Goal: Transaction & Acquisition: Purchase product/service

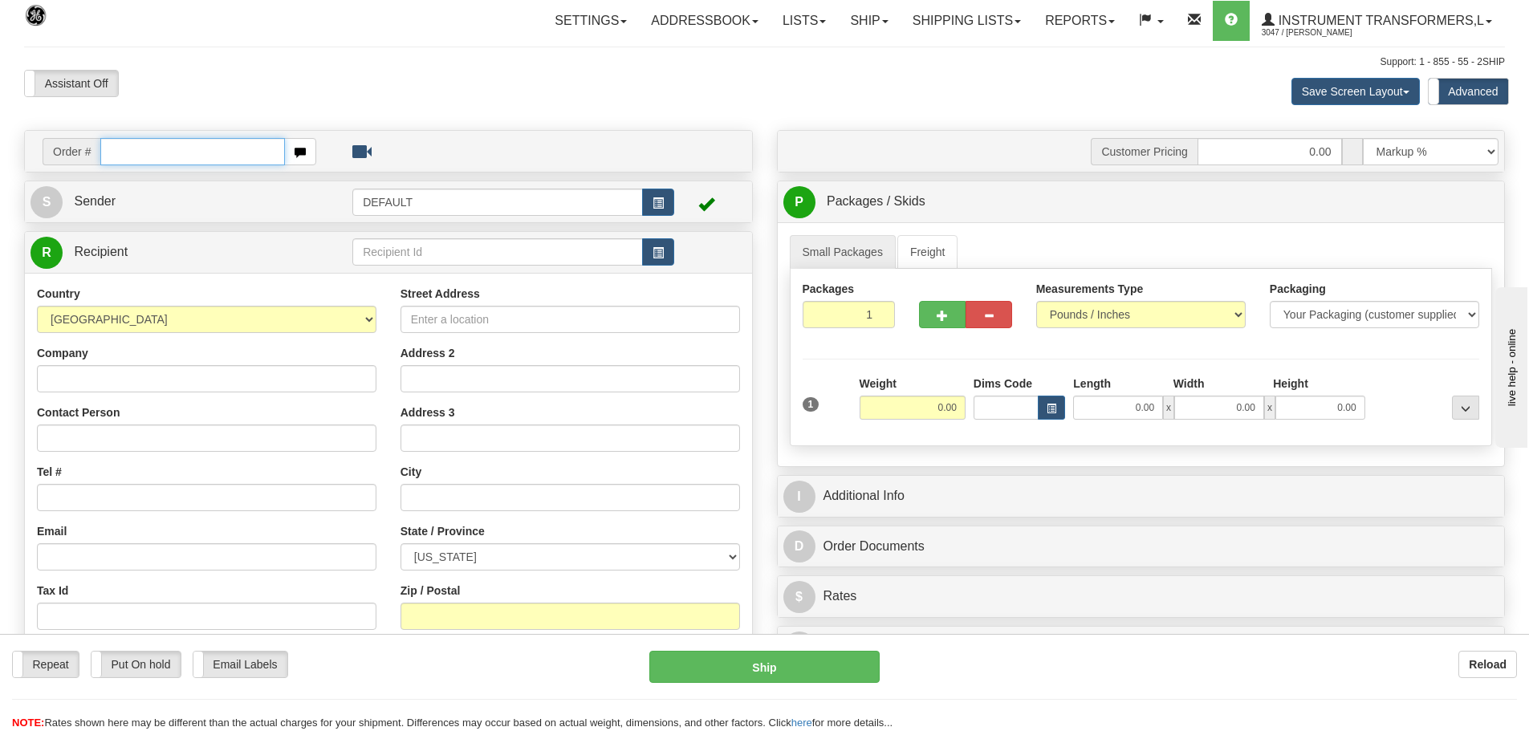
drag, startPoint x: 176, startPoint y: 150, endPoint x: 191, endPoint y: 151, distance: 15.3
click at [177, 150] on input "text" at bounding box center [192, 151] width 185 height 27
paste input "86708410"
type input "86708410"
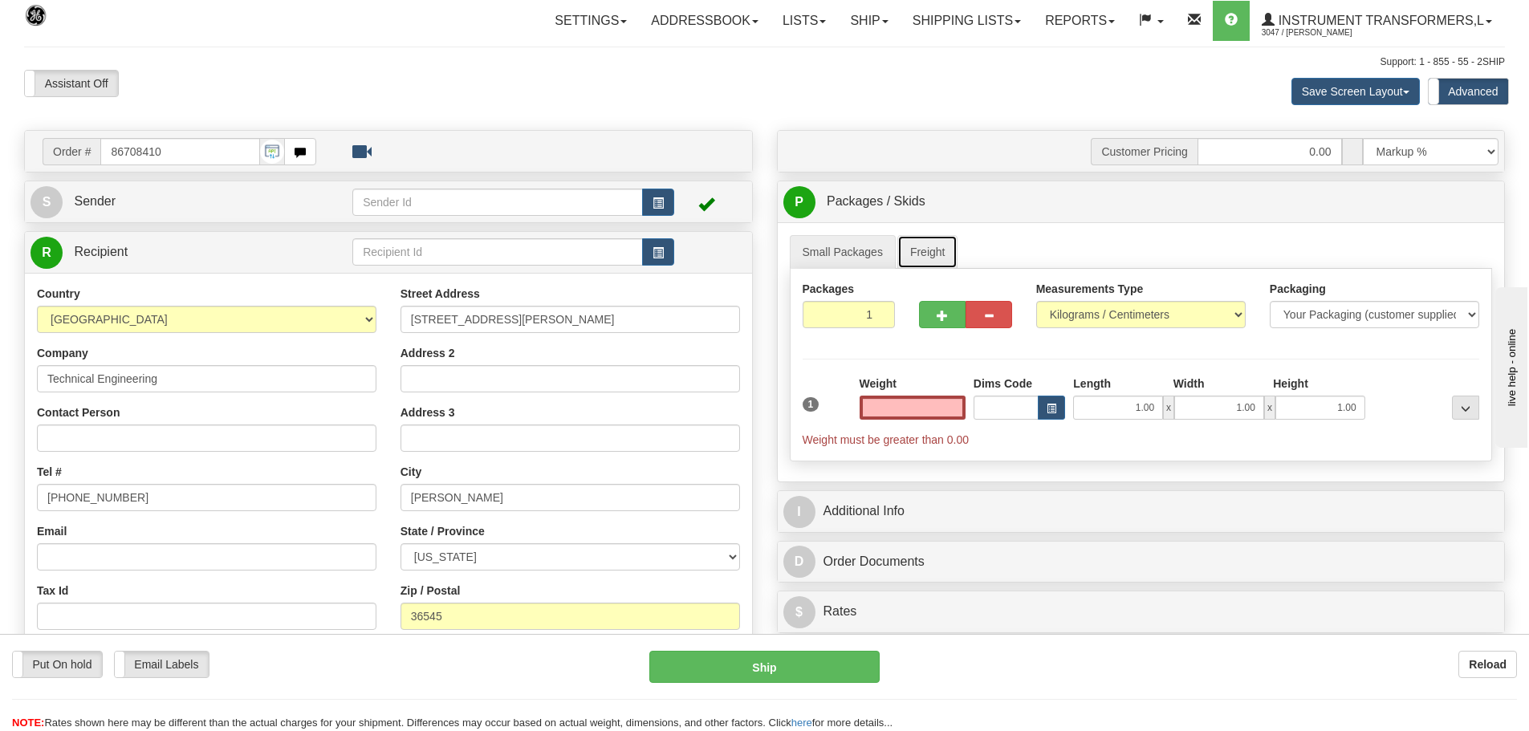
type input "0.00"
click at [905, 241] on link "Freight" at bounding box center [927, 252] width 61 height 34
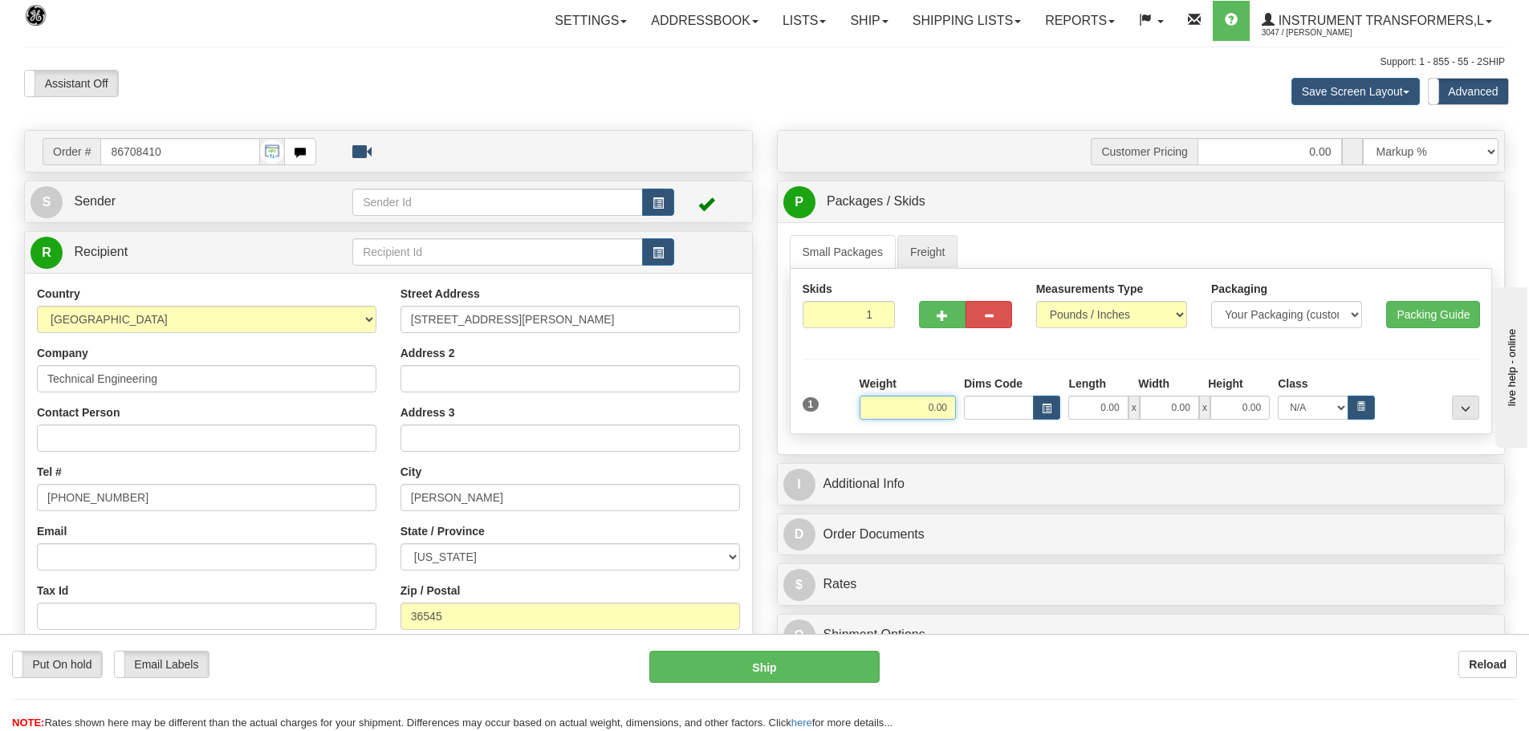
drag, startPoint x: 915, startPoint y: 410, endPoint x: 1068, endPoint y: 410, distance: 153.3
click at [1089, 414] on div "Weight 0.00 Dims Code Length Width" at bounding box center [1170, 398] width 628 height 44
type input "230.00"
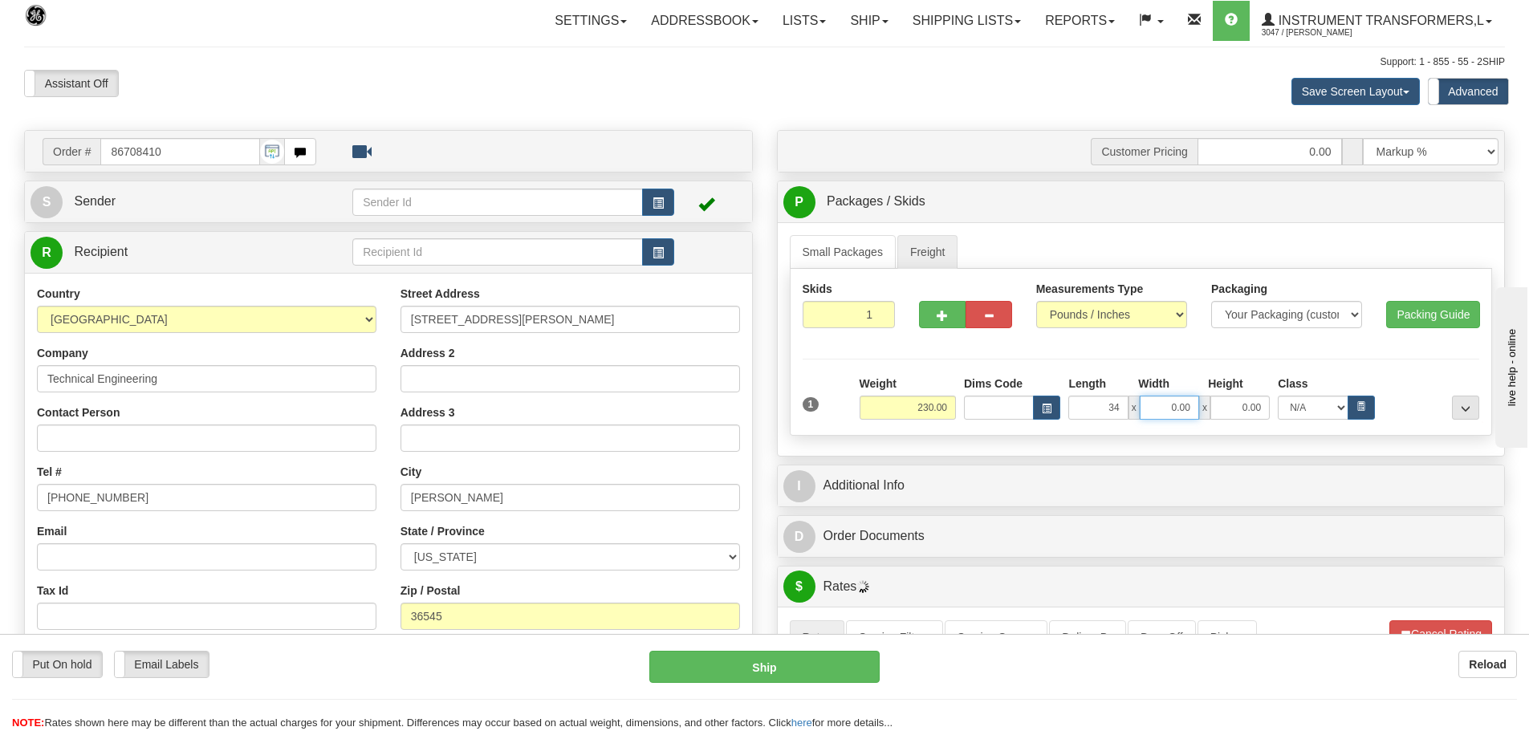
type input "34.00"
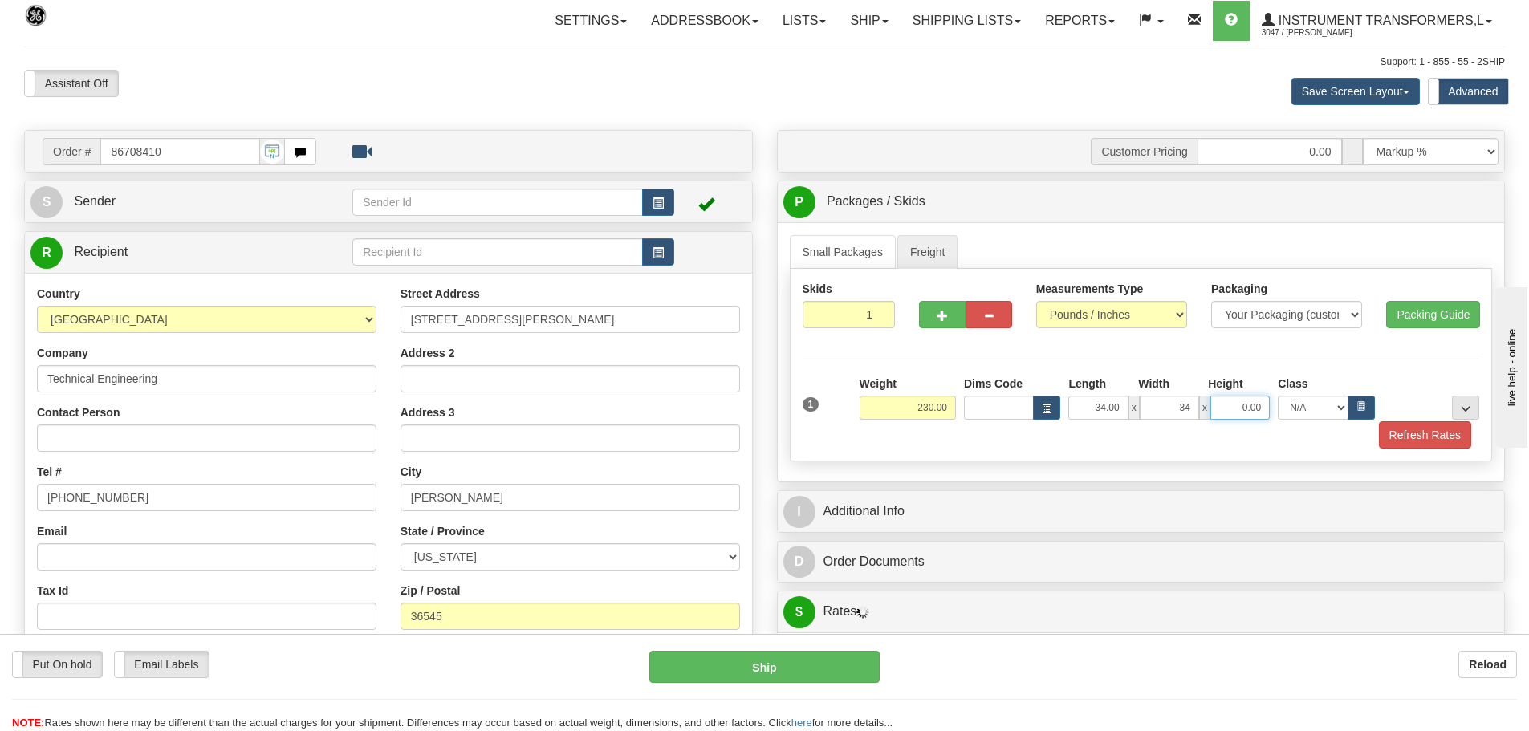
type input "34.00"
click at [1433, 425] on button "Refresh Rates" at bounding box center [1425, 434] width 92 height 27
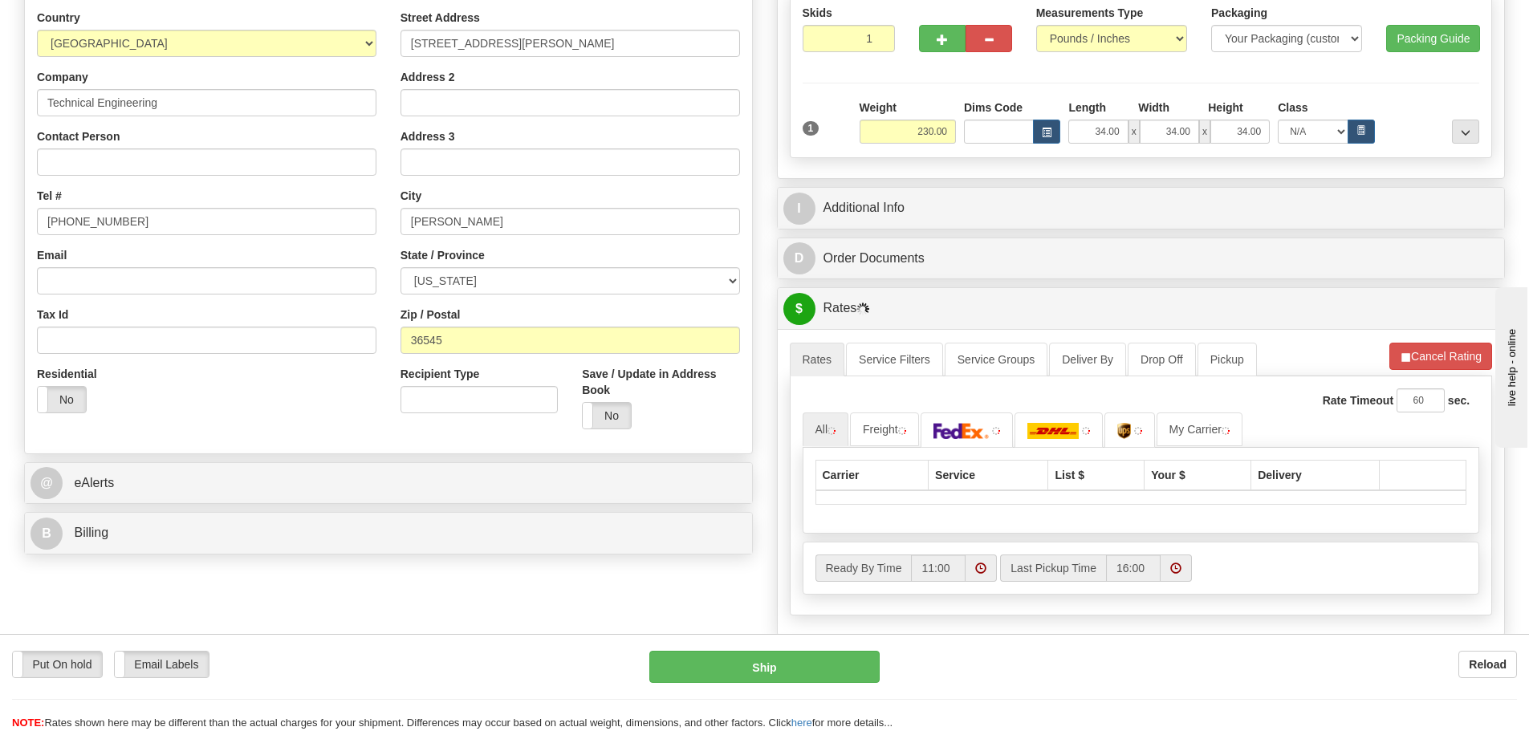
scroll to position [321, 0]
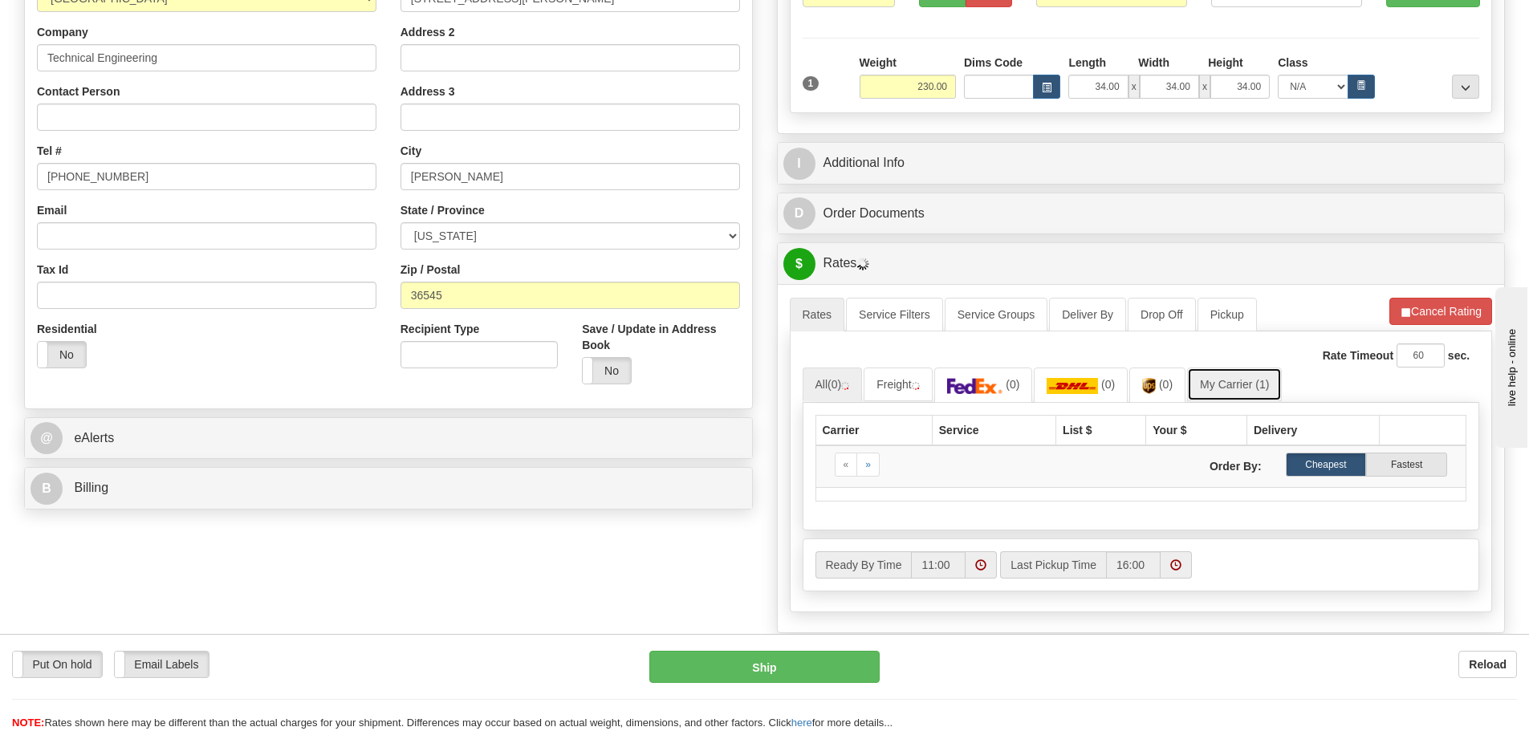
click at [1223, 380] on link "My Carrier (1)" at bounding box center [1234, 385] width 95 height 34
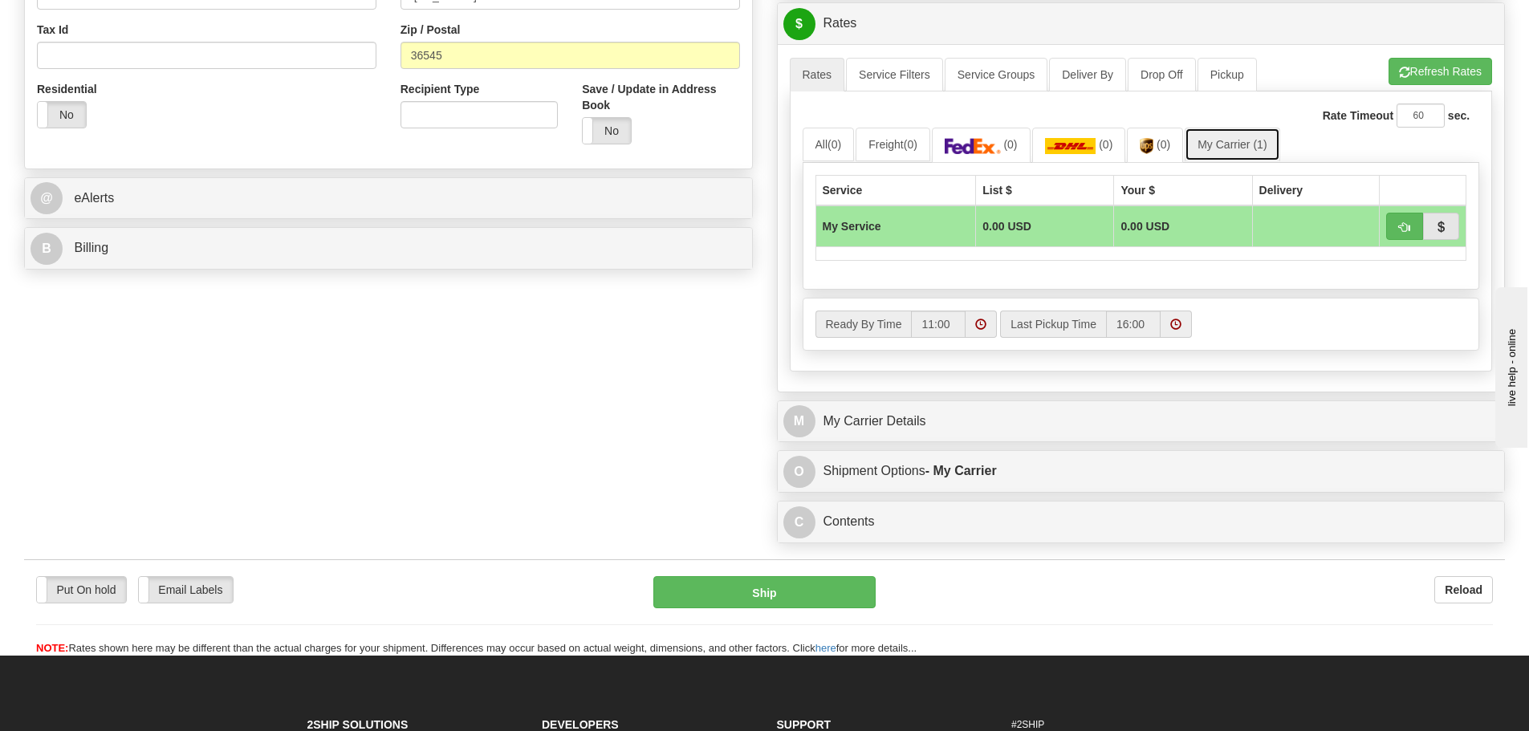
scroll to position [562, 0]
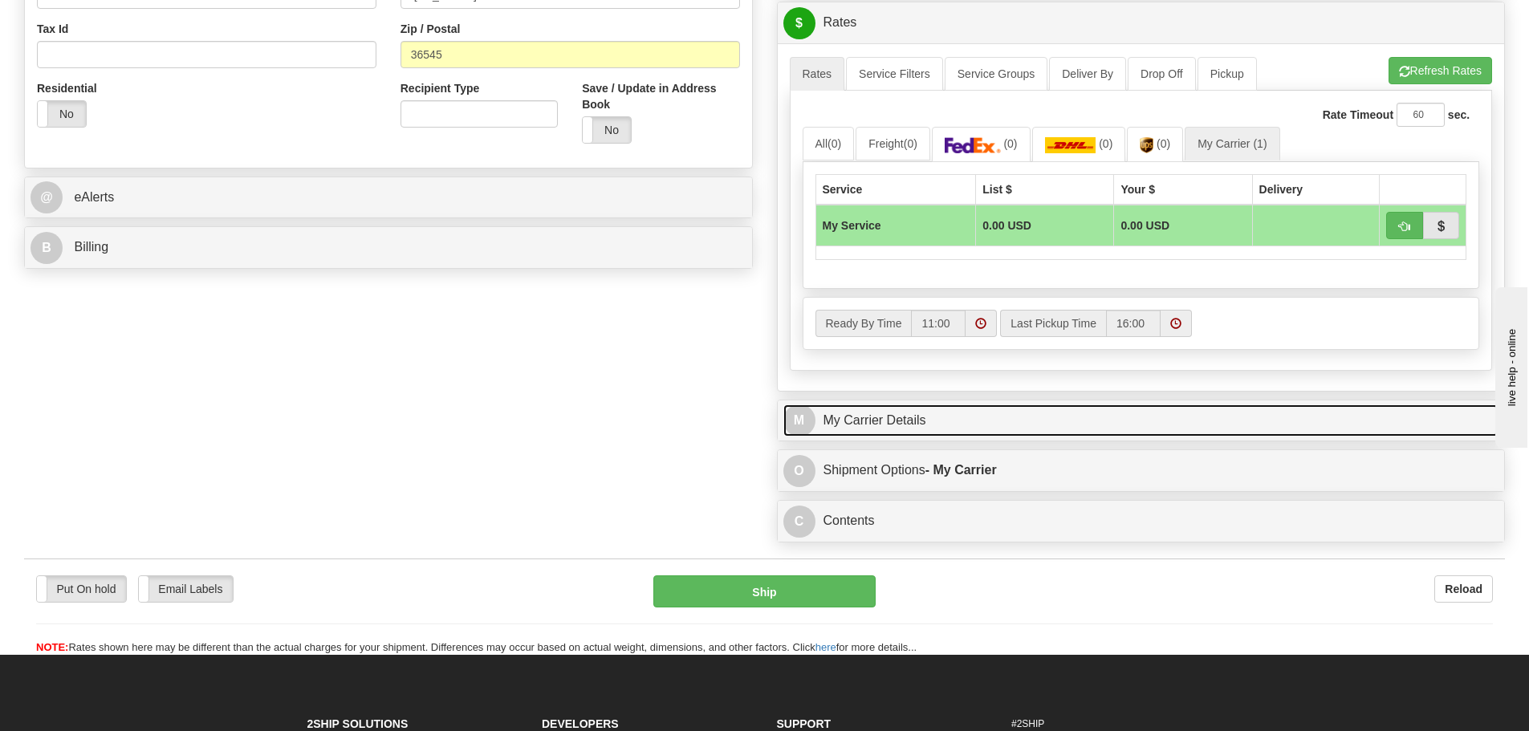
click at [1088, 410] on link "M My Carrier Details" at bounding box center [1141, 421] width 716 height 33
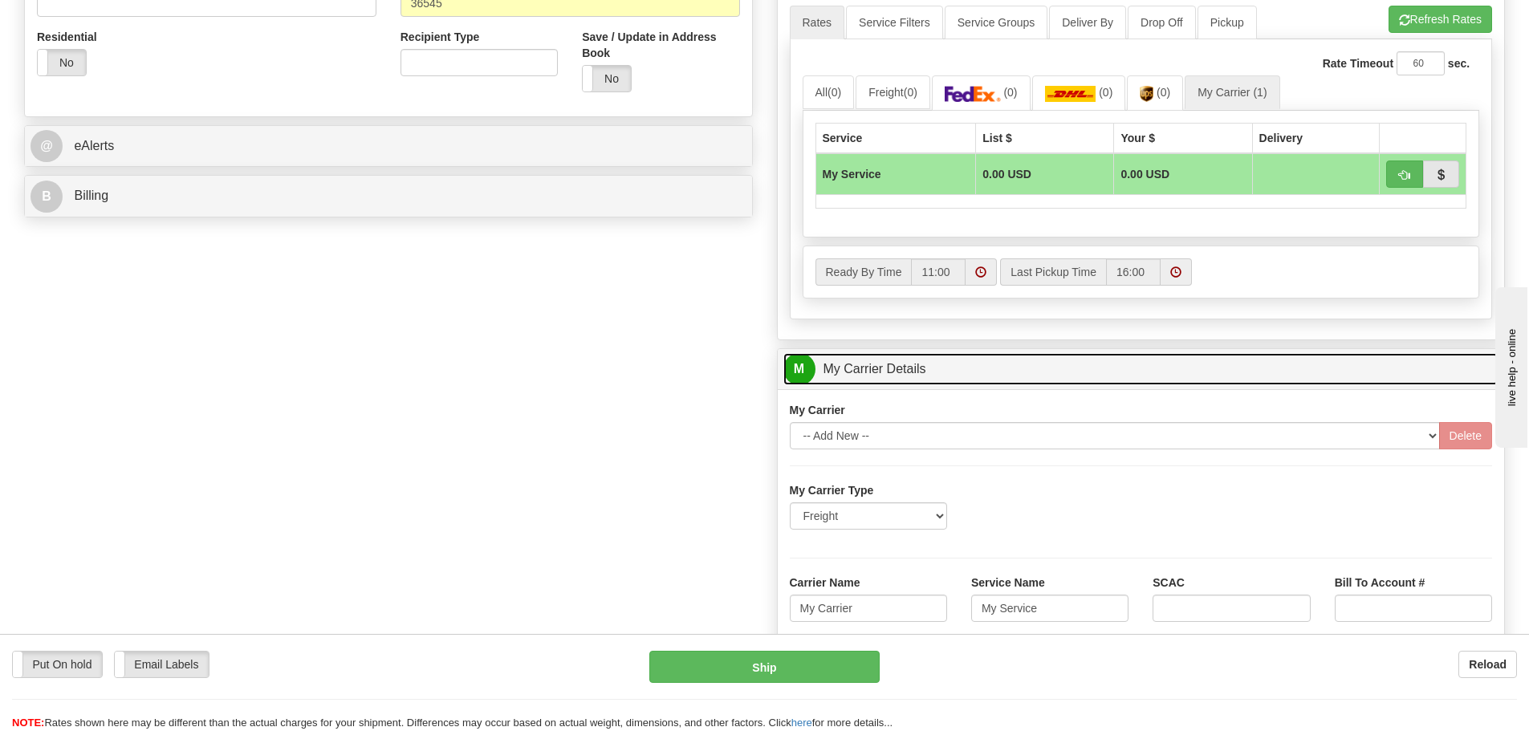
scroll to position [803, 0]
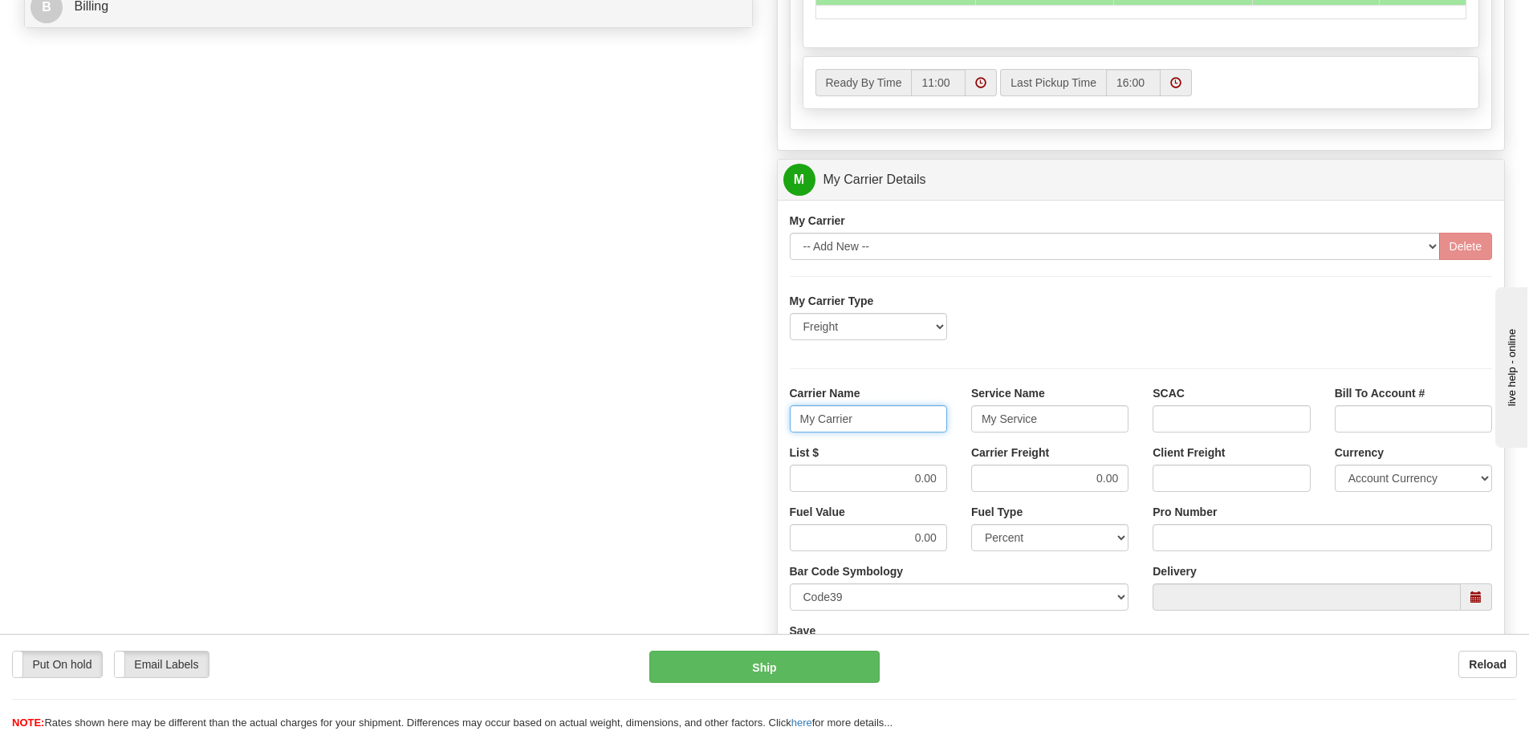
drag, startPoint x: 877, startPoint y: 411, endPoint x: 617, endPoint y: 409, distance: 260.1
click at [617, 409] on div "Order # 86708410 S Sender" at bounding box center [764, 95] width 1505 height 1537
type input "Fedex Freight Priority"
drag, startPoint x: 1042, startPoint y: 426, endPoint x: 893, endPoint y: 423, distance: 148.5
click at [893, 423] on div "Carrier Name Fedex Freight Priority Service Name My Service SCAC Bill To Accoun…" at bounding box center [1141, 414] width 727 height 59
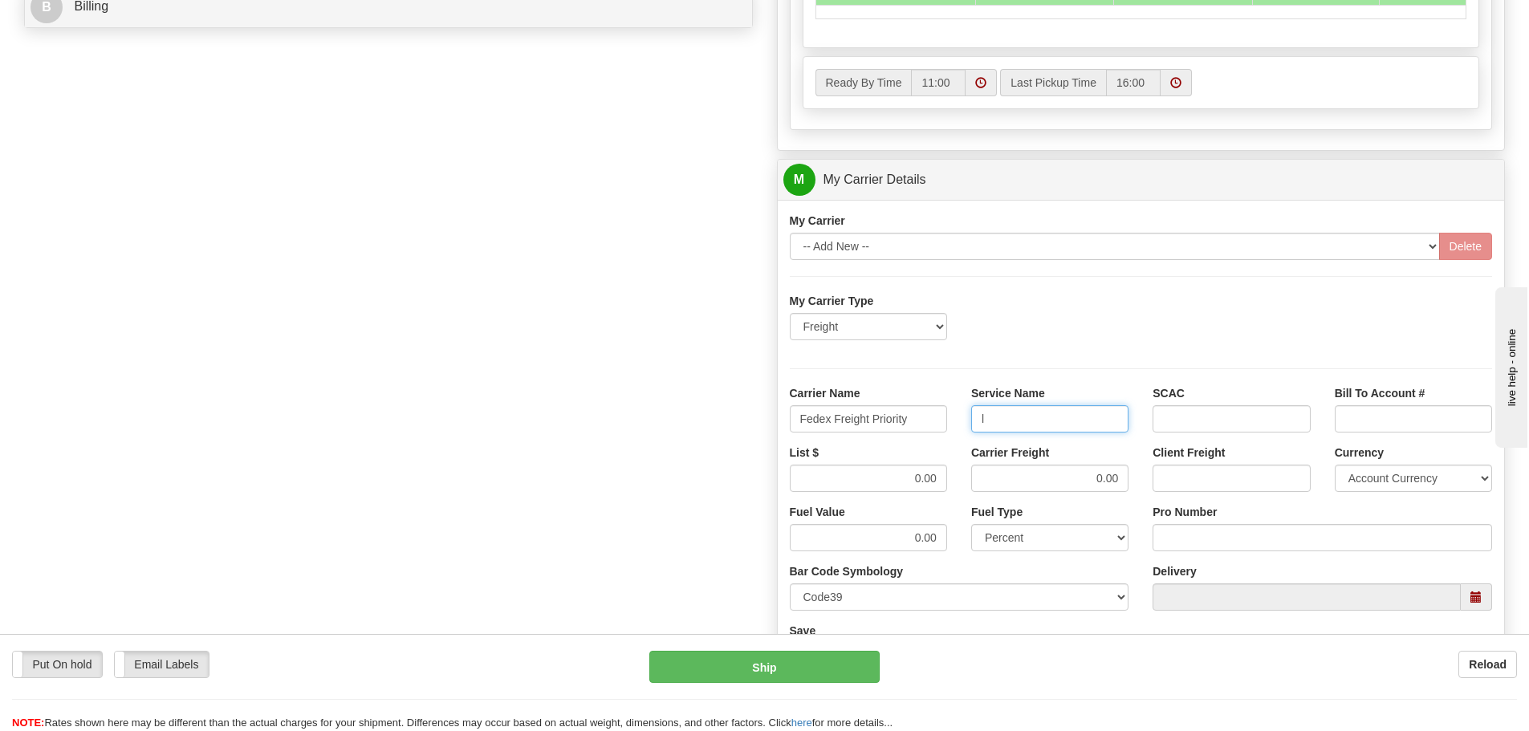
type input "LTL"
click at [1164, 531] on input "Pro Number" at bounding box center [1323, 537] width 340 height 27
type input "9258267001"
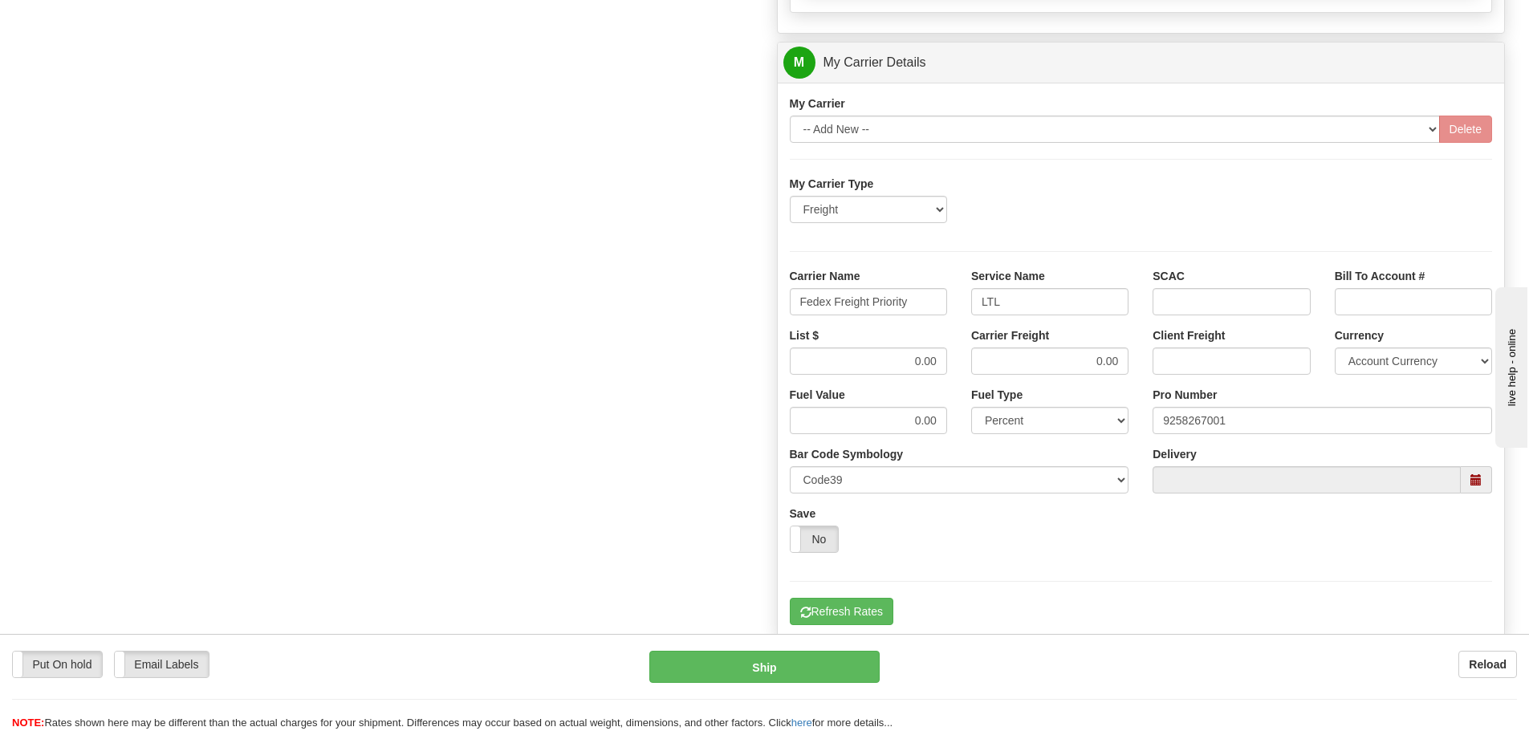
scroll to position [1124, 0]
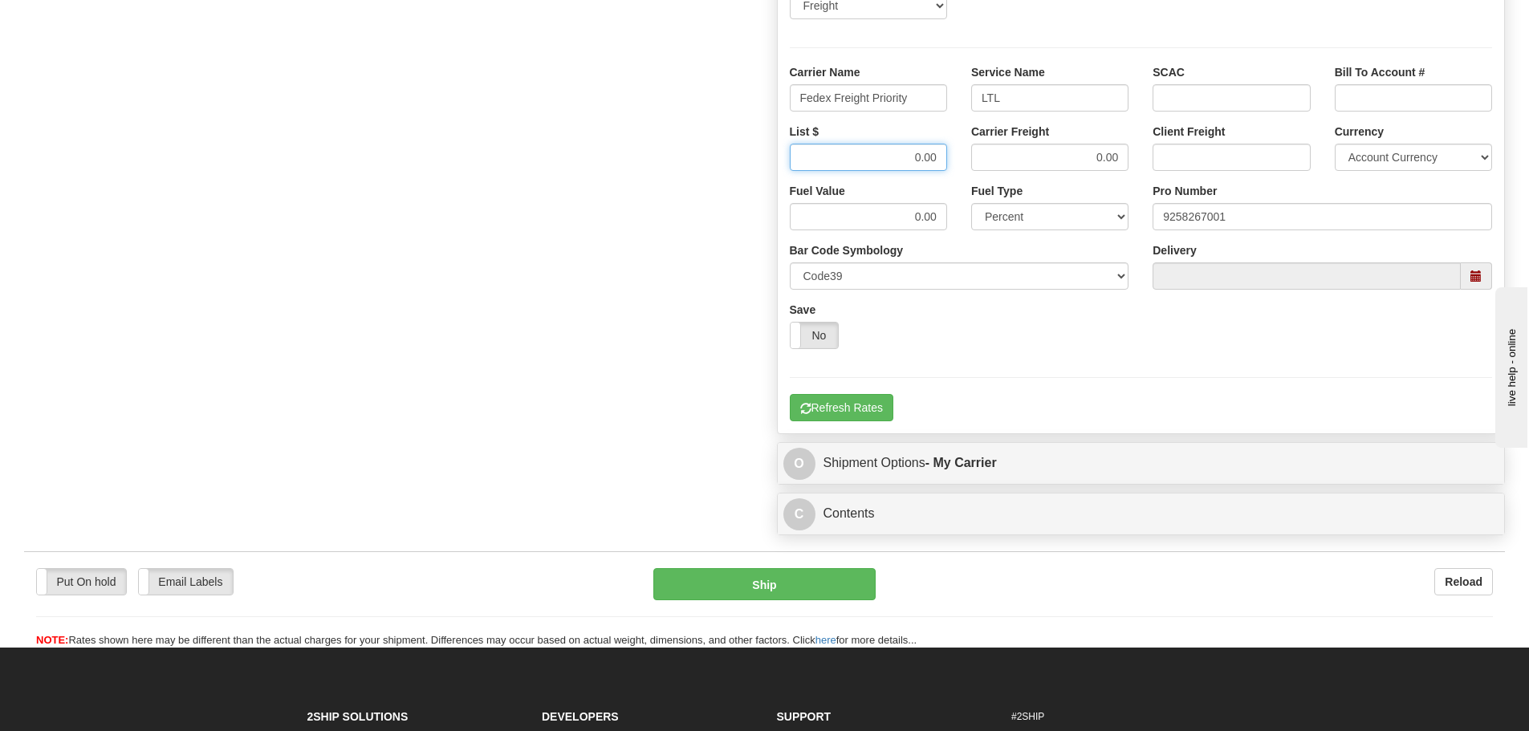
drag, startPoint x: 876, startPoint y: 152, endPoint x: 1197, endPoint y: 157, distance: 320.3
click at [1197, 157] on div "List $ 0.00 Carrier Freight 0.00 Client Freight Currency Account Currency ARN A…" at bounding box center [1141, 153] width 727 height 59
type input "366.27"
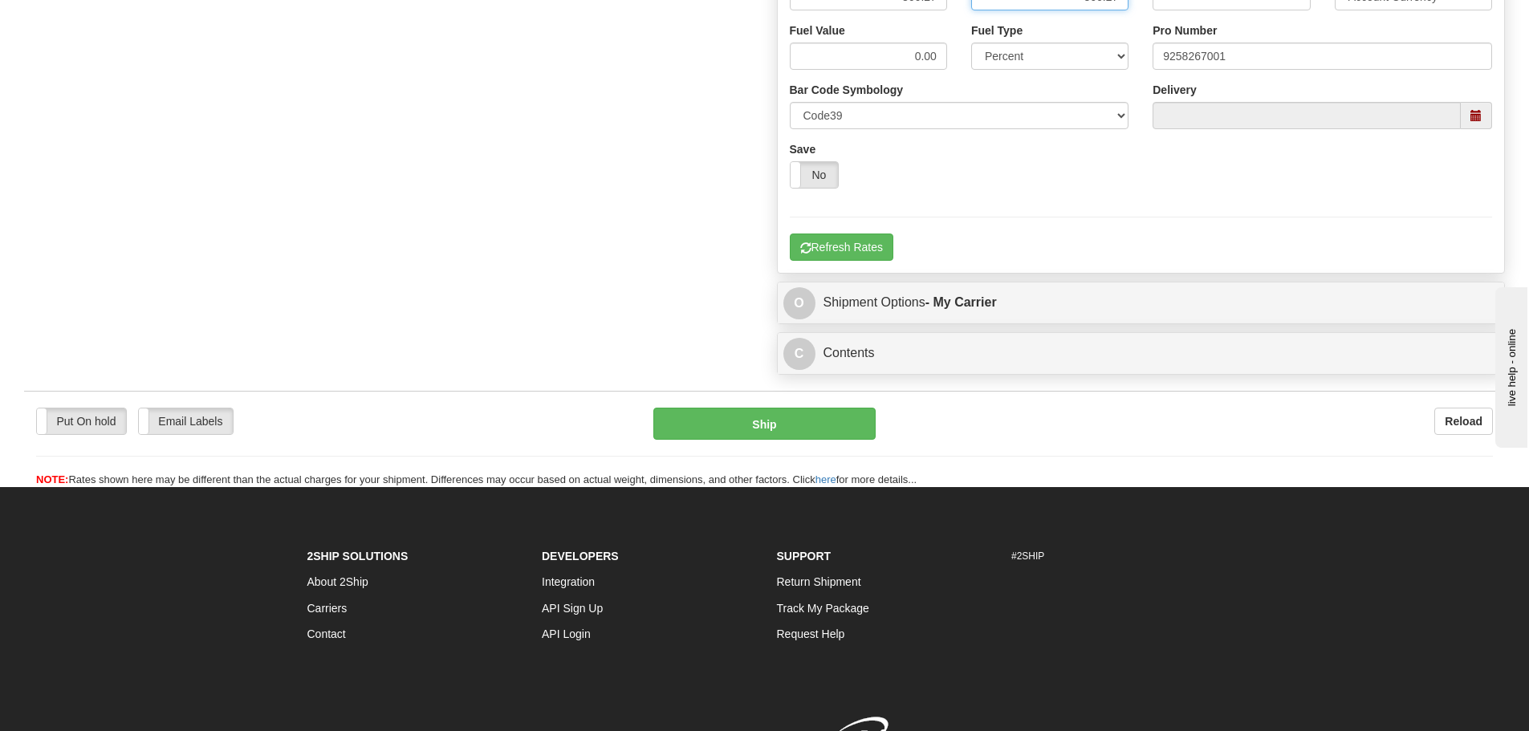
type input "366.27"
drag, startPoint x: 891, startPoint y: 231, endPoint x: 886, endPoint y: 238, distance: 8.7
click at [891, 232] on div "My Carrier Type Freight Same-Day Small Pack Air Freight Ocean Freight Carrier N…" at bounding box center [1141, 35] width 703 height 449
click at [880, 245] on button "Refresh Rates" at bounding box center [842, 247] width 104 height 27
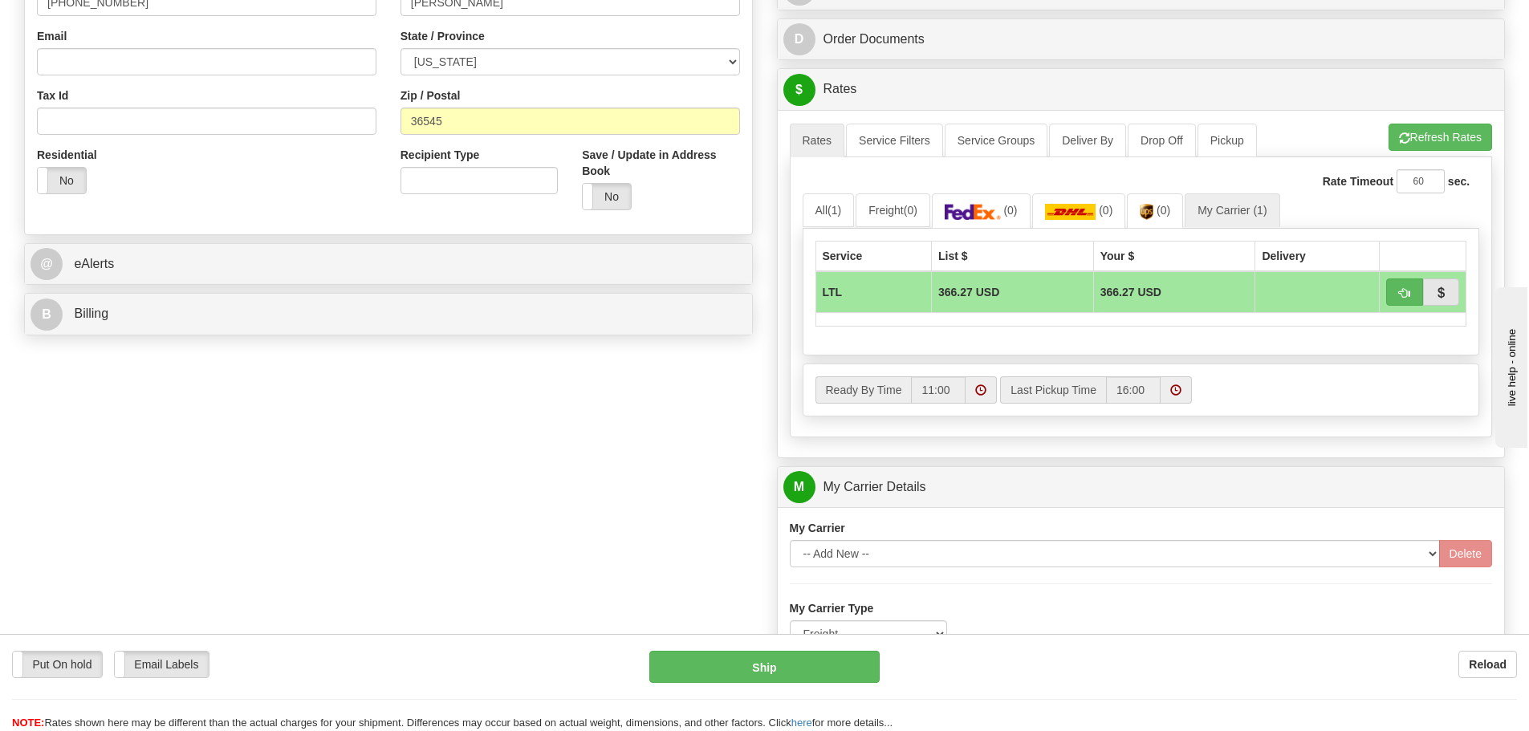
scroll to position [482, 0]
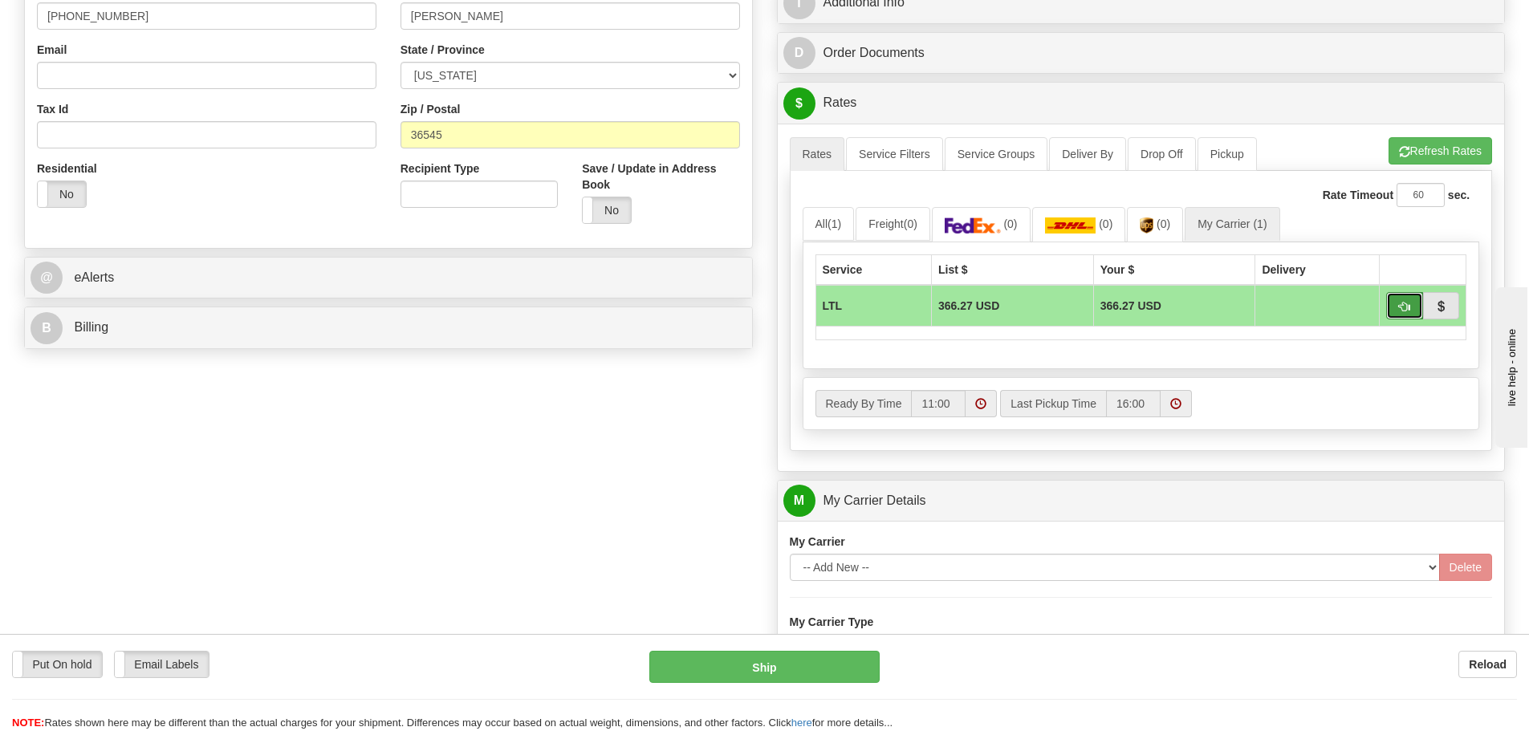
click at [1398, 317] on button "button" at bounding box center [1404, 305] width 37 height 27
type input "00"
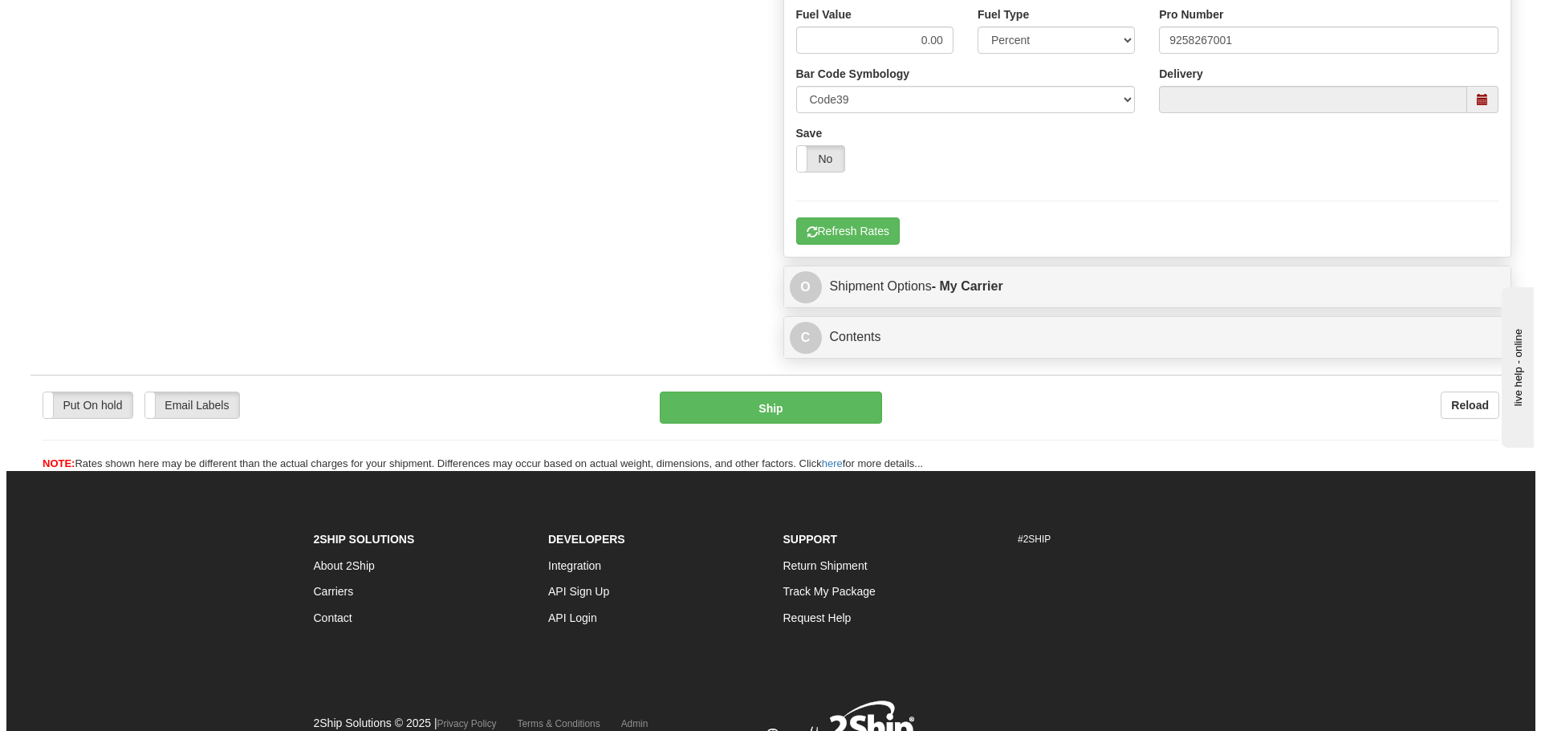
scroll to position [1004, 0]
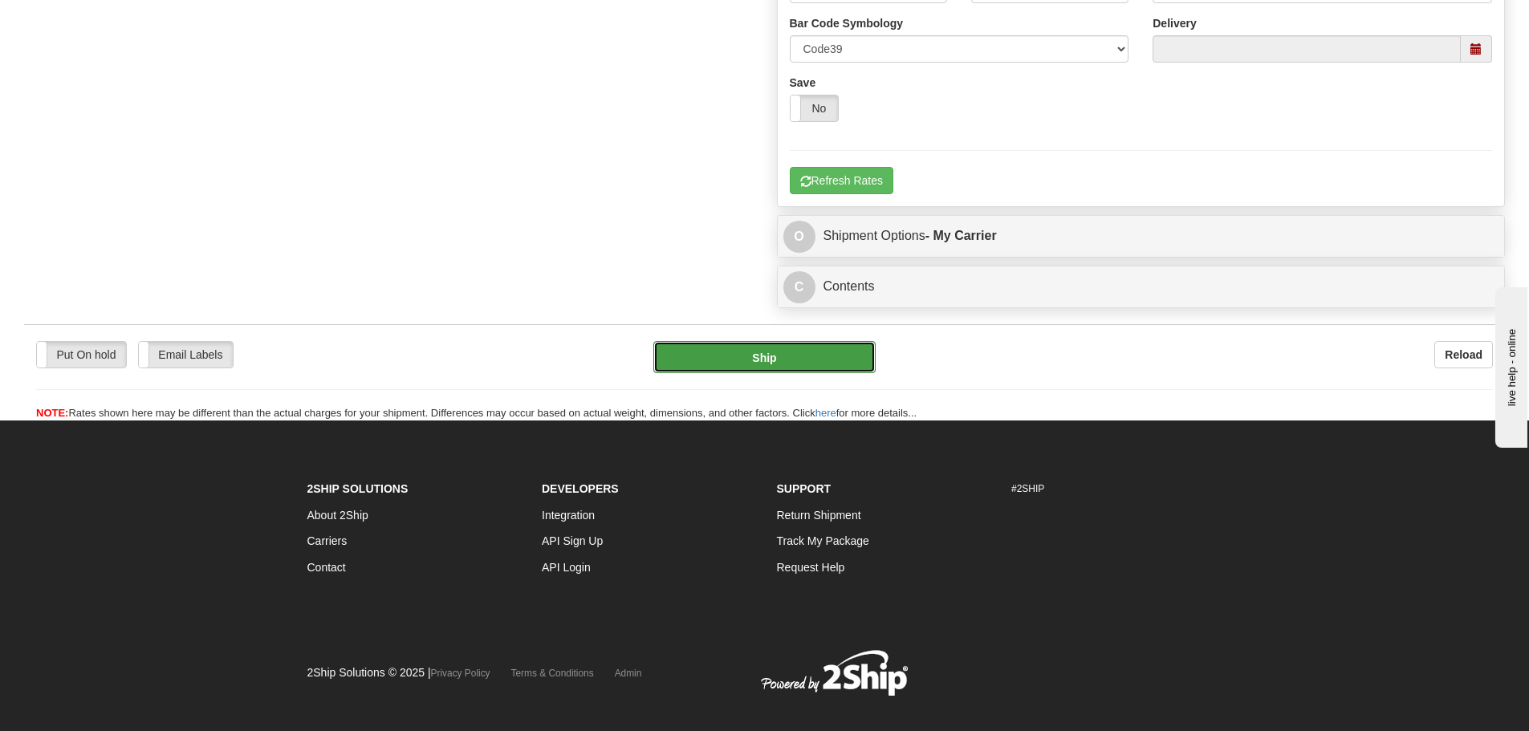
click at [813, 360] on button "Ship" at bounding box center [764, 357] width 222 height 32
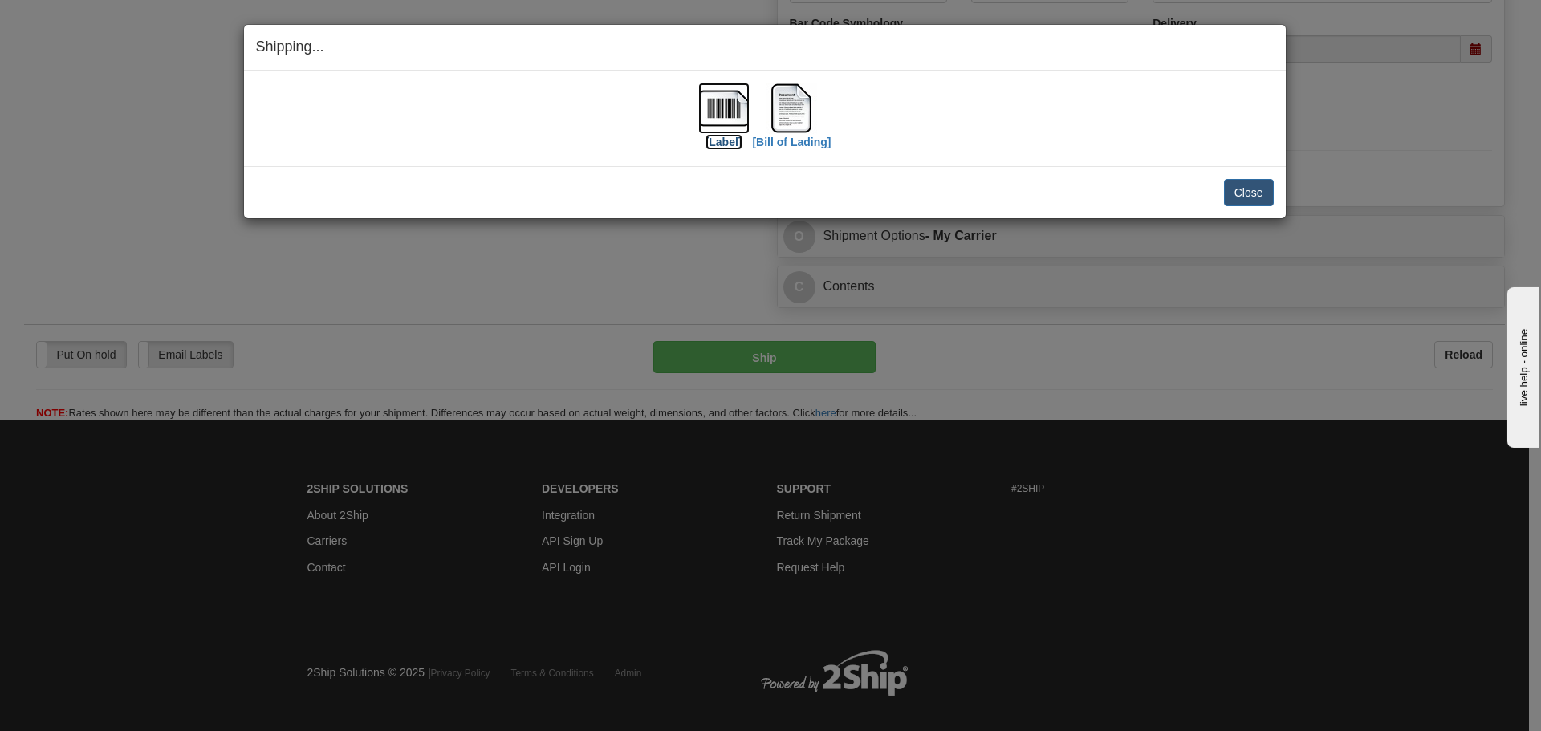
click at [732, 105] on img at bounding box center [723, 108] width 51 height 51
click at [779, 111] on img at bounding box center [791, 108] width 51 height 51
click at [1230, 195] on button "Close" at bounding box center [1249, 192] width 50 height 27
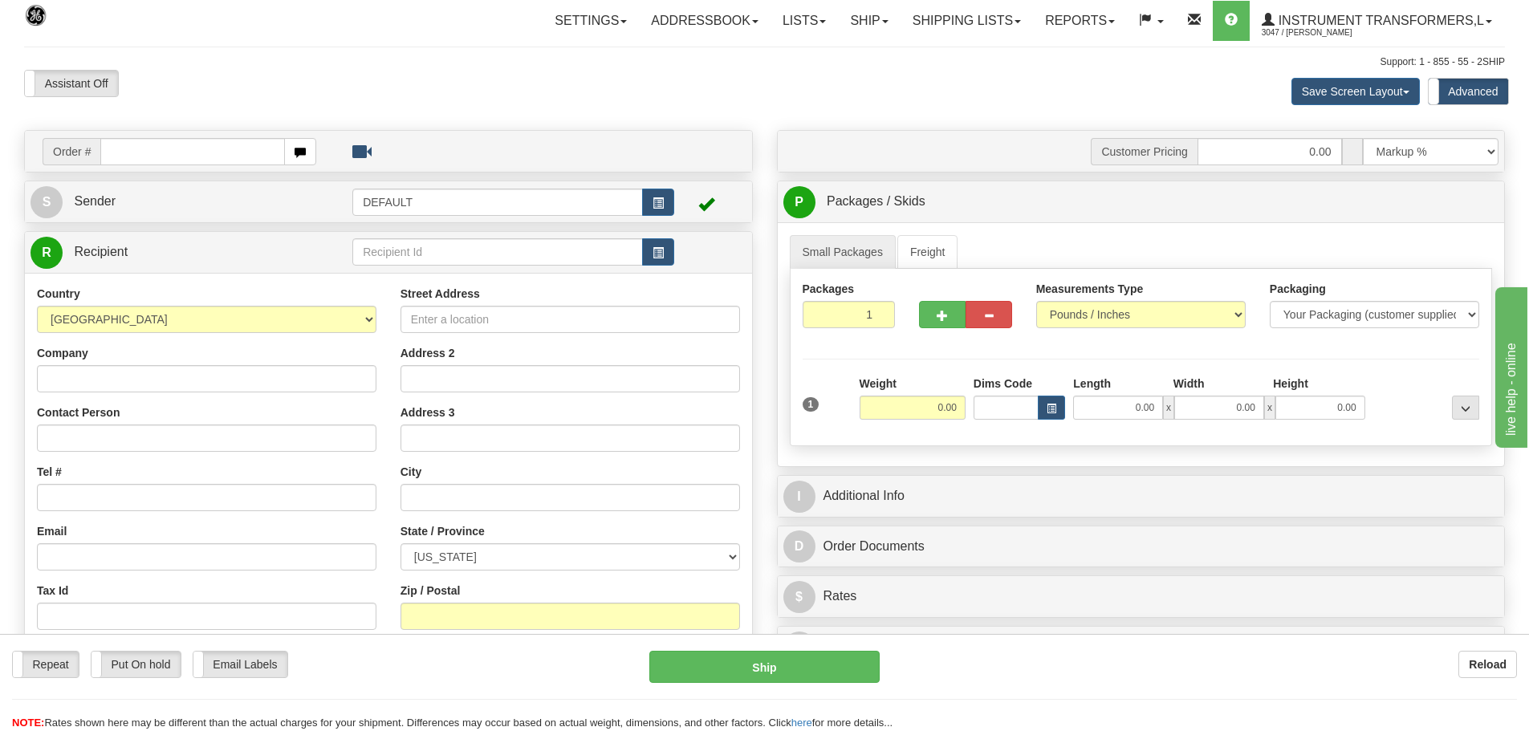
click at [136, 155] on input "text" at bounding box center [192, 151] width 185 height 27
type input "86708429"
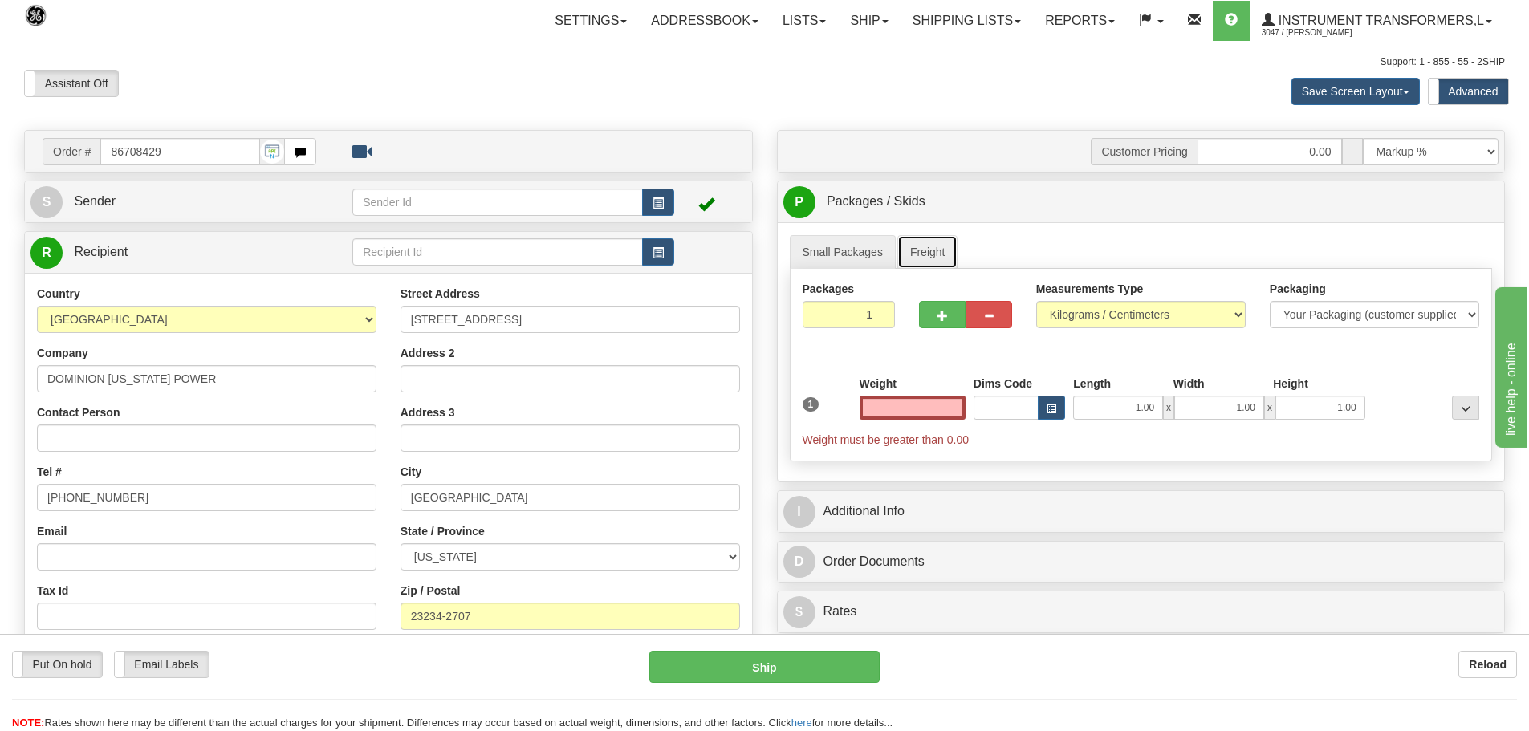
type input "0.00"
click at [933, 254] on link "Freight" at bounding box center [927, 252] width 61 height 34
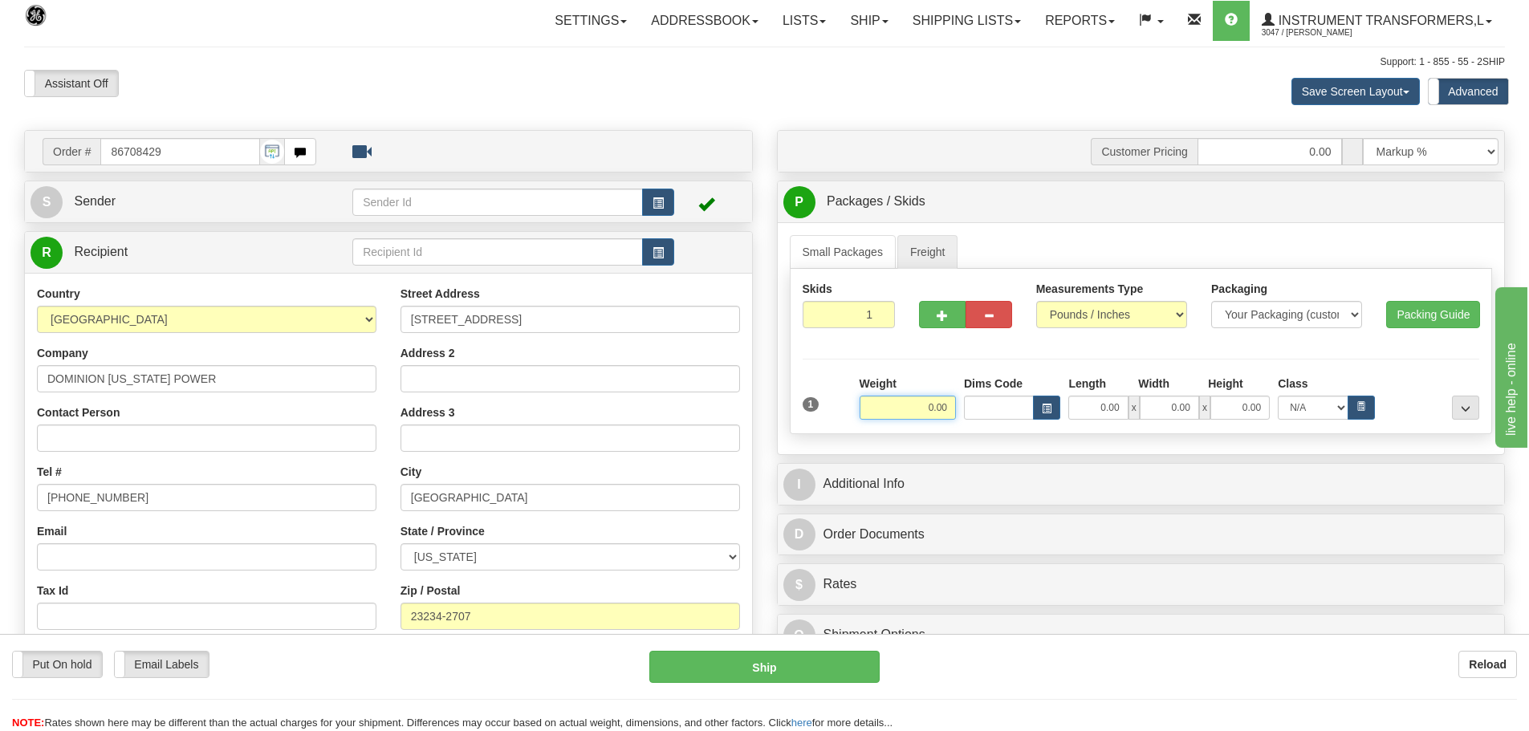
drag, startPoint x: 933, startPoint y: 405, endPoint x: 1031, endPoint y: 405, distance: 97.9
click at [1031, 405] on div "Weight 0.00 Dims Code Length Width" at bounding box center [1170, 398] width 628 height 44
type input "1140.00"
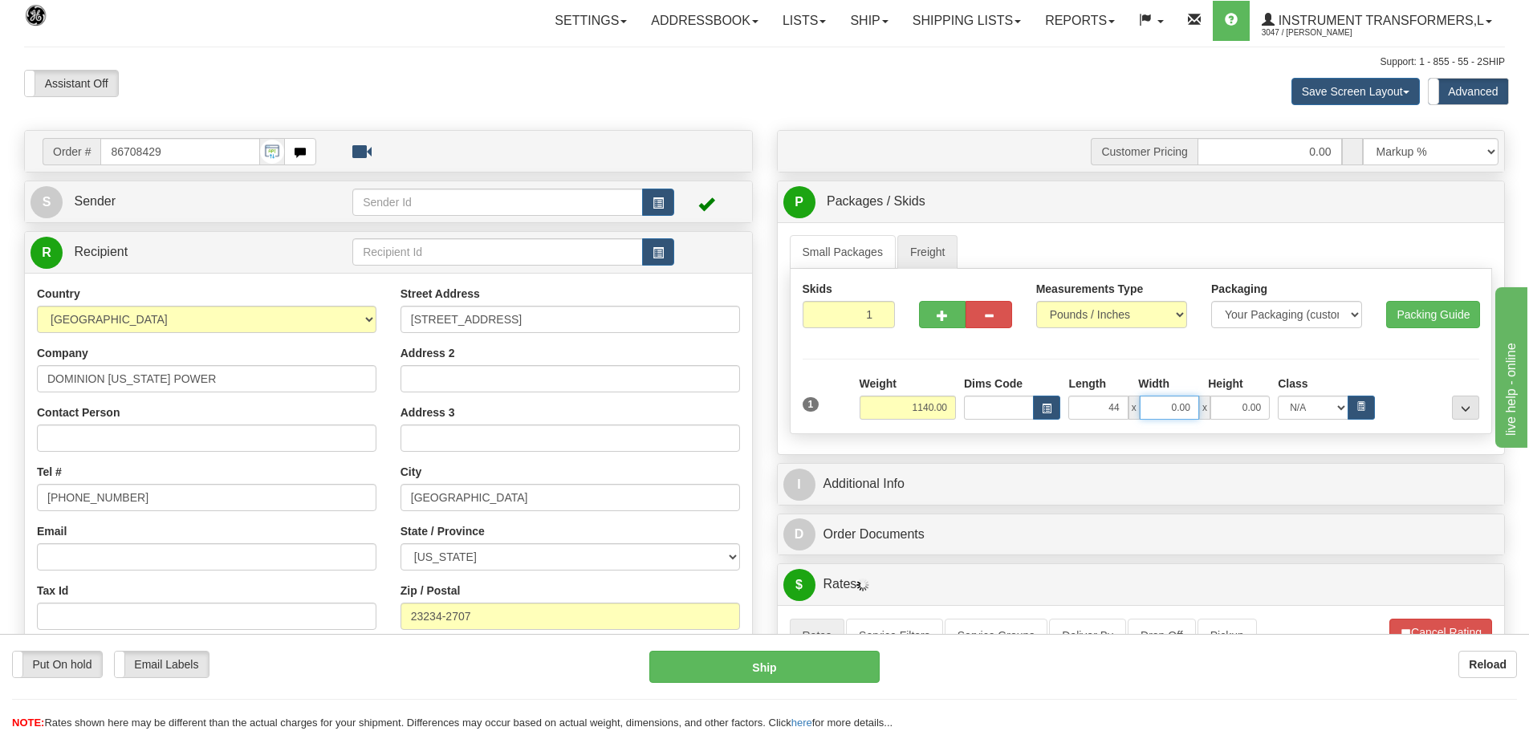
type input "44.00"
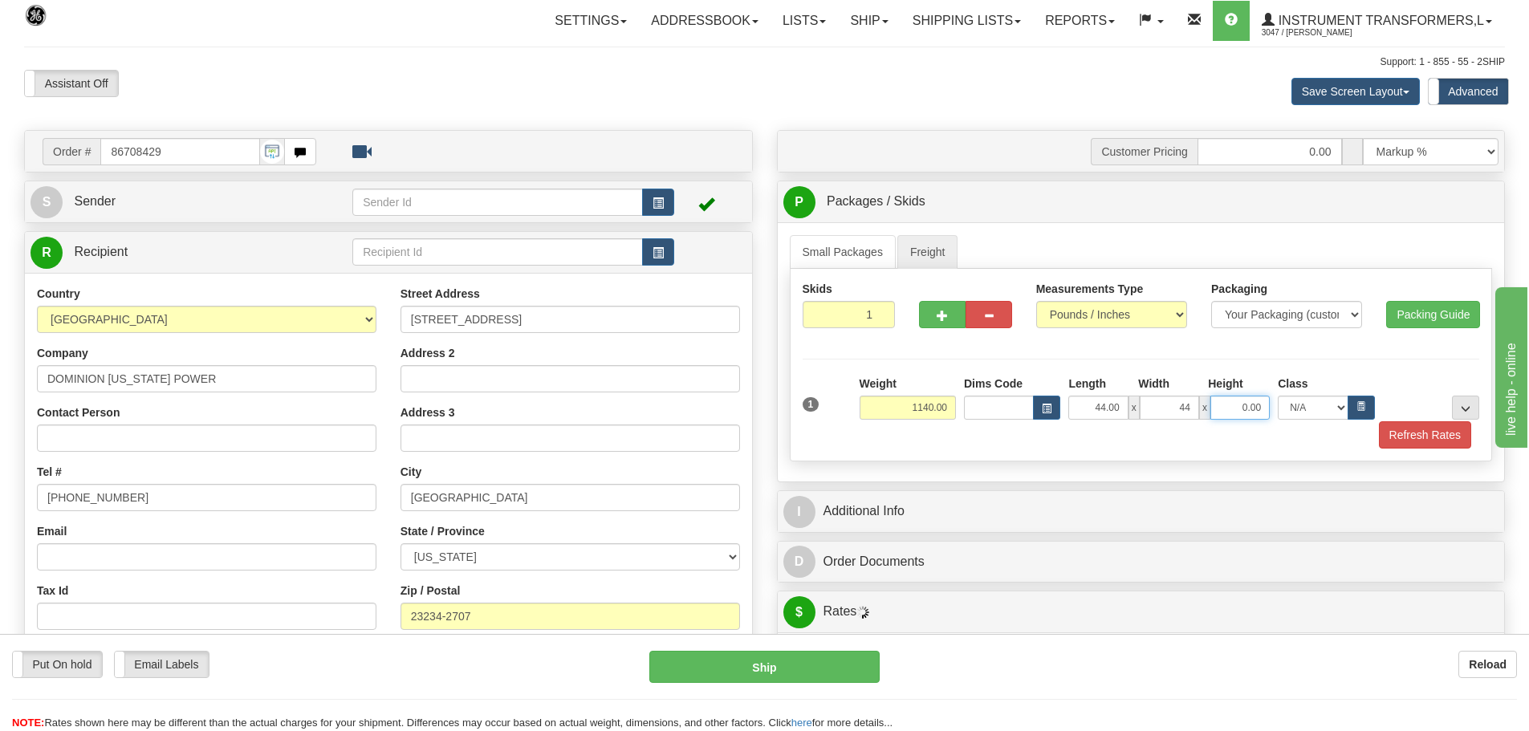
type input "44.00"
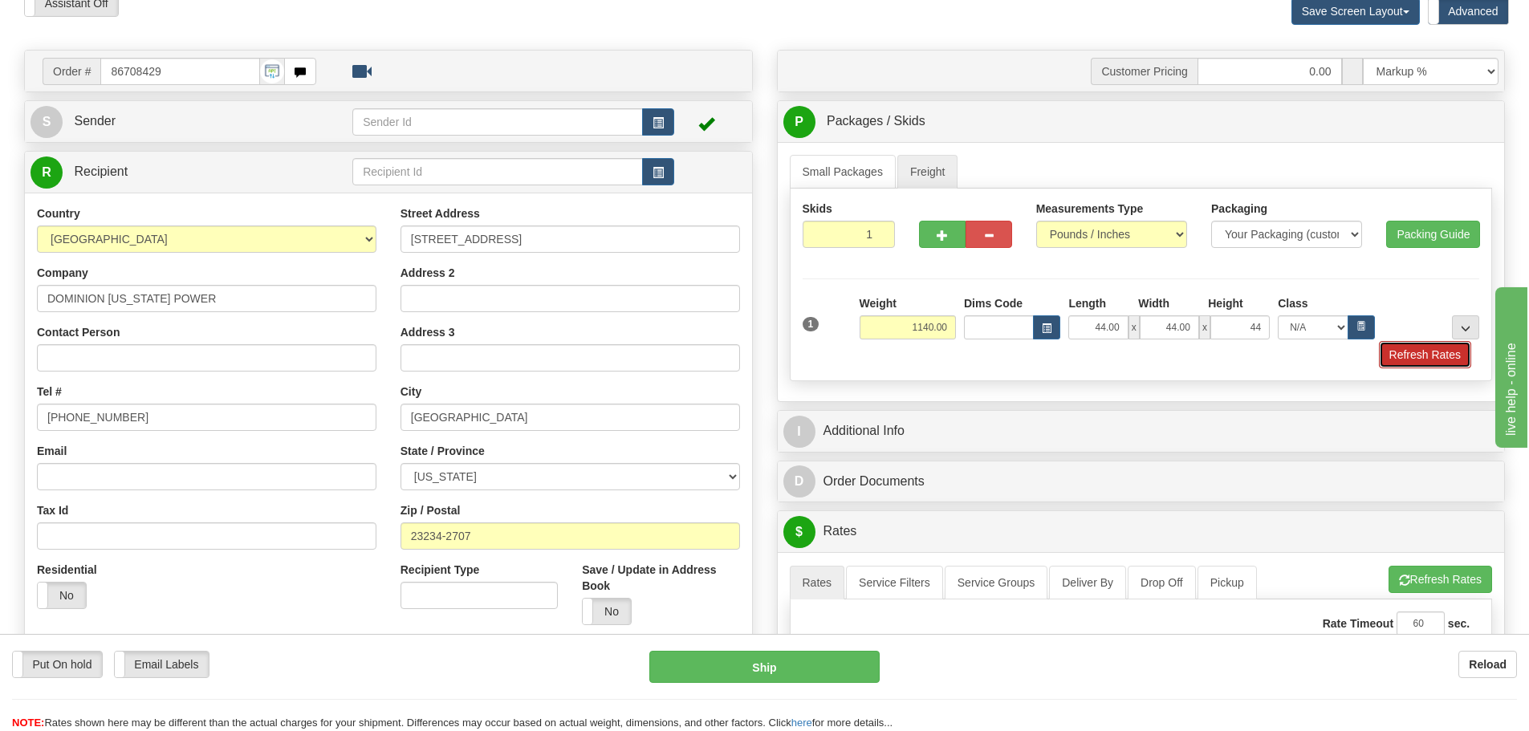
type input "44.00"
click at [1411, 345] on button "Refresh Rates" at bounding box center [1425, 354] width 92 height 27
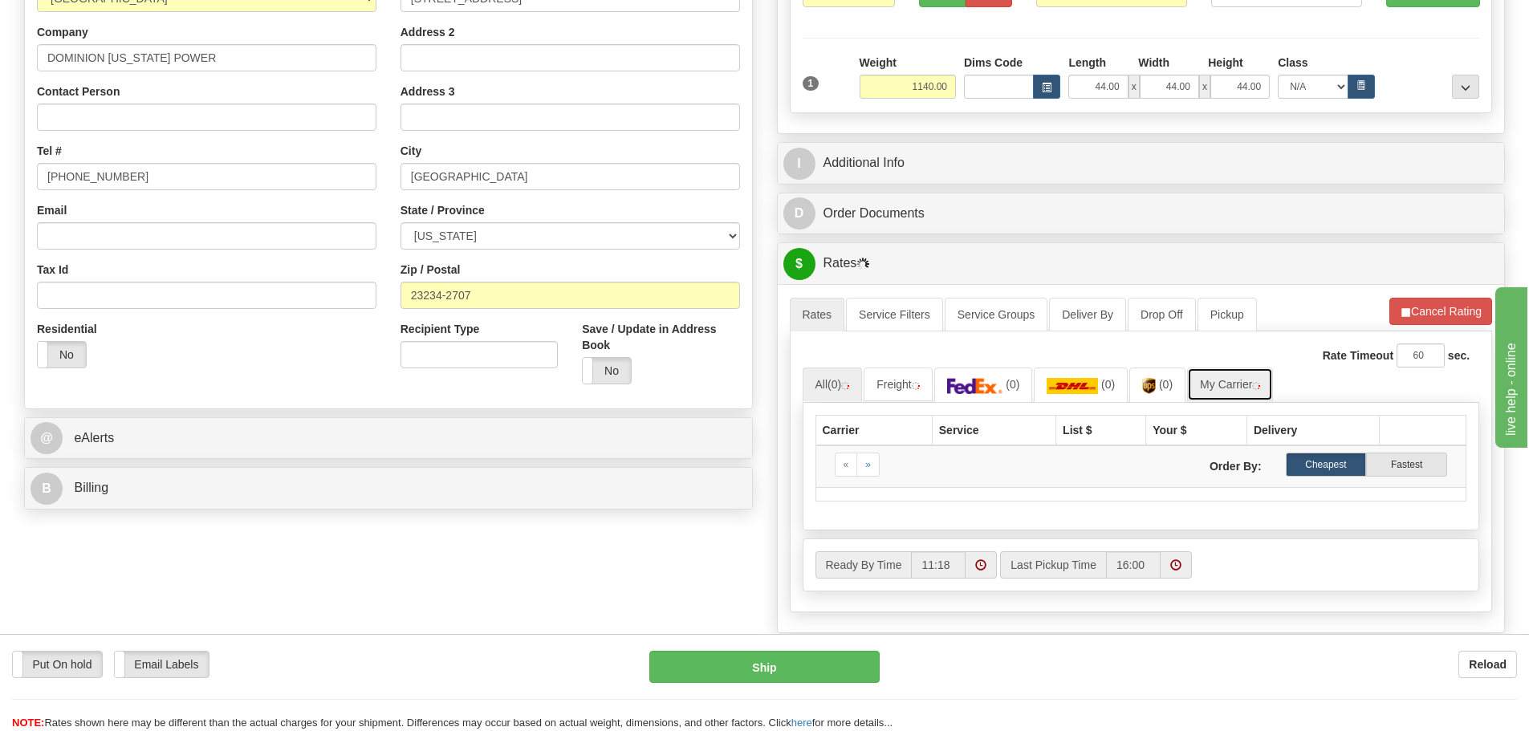
click at [1232, 372] on link "My Carrier" at bounding box center [1230, 385] width 86 height 34
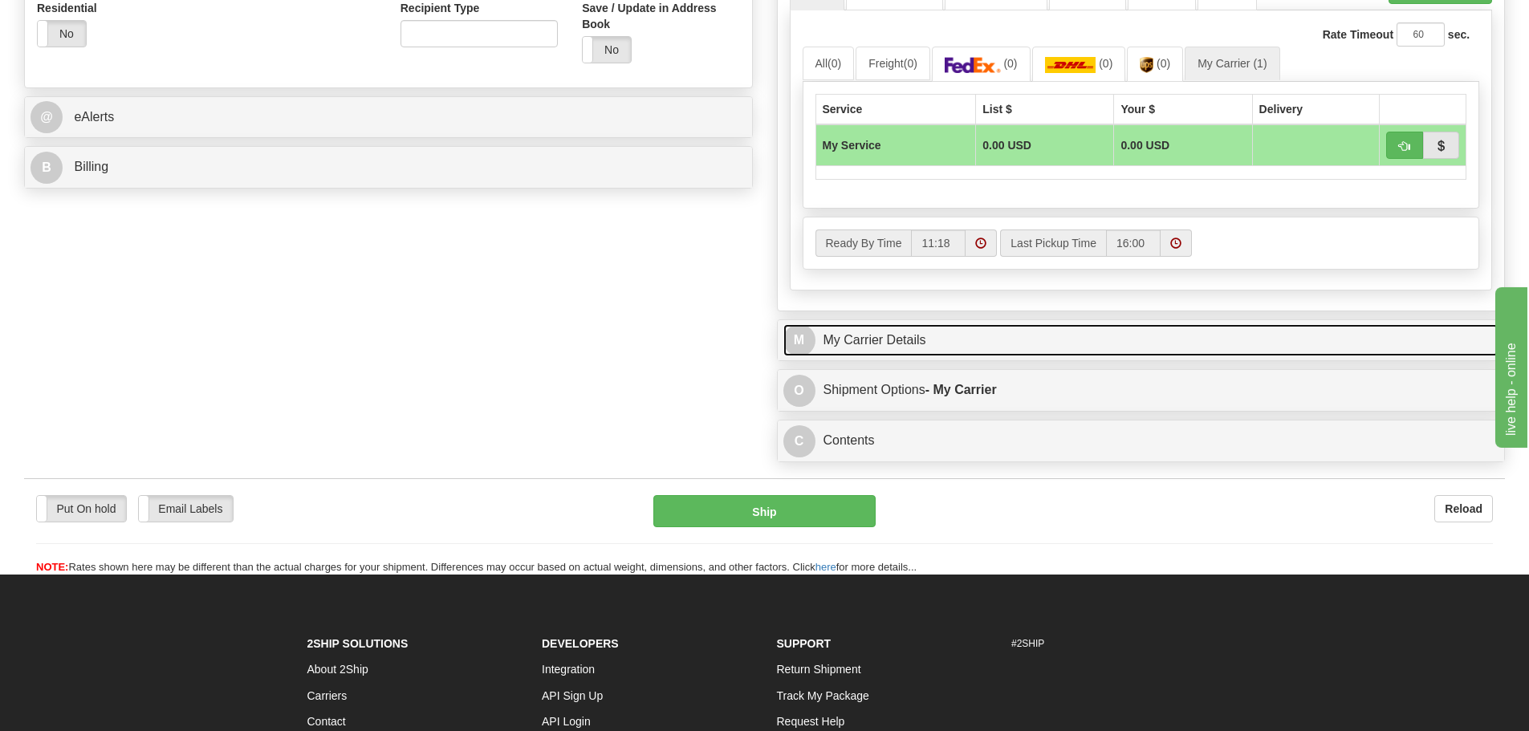
click at [921, 344] on link "M My Carrier Details" at bounding box center [1141, 340] width 716 height 33
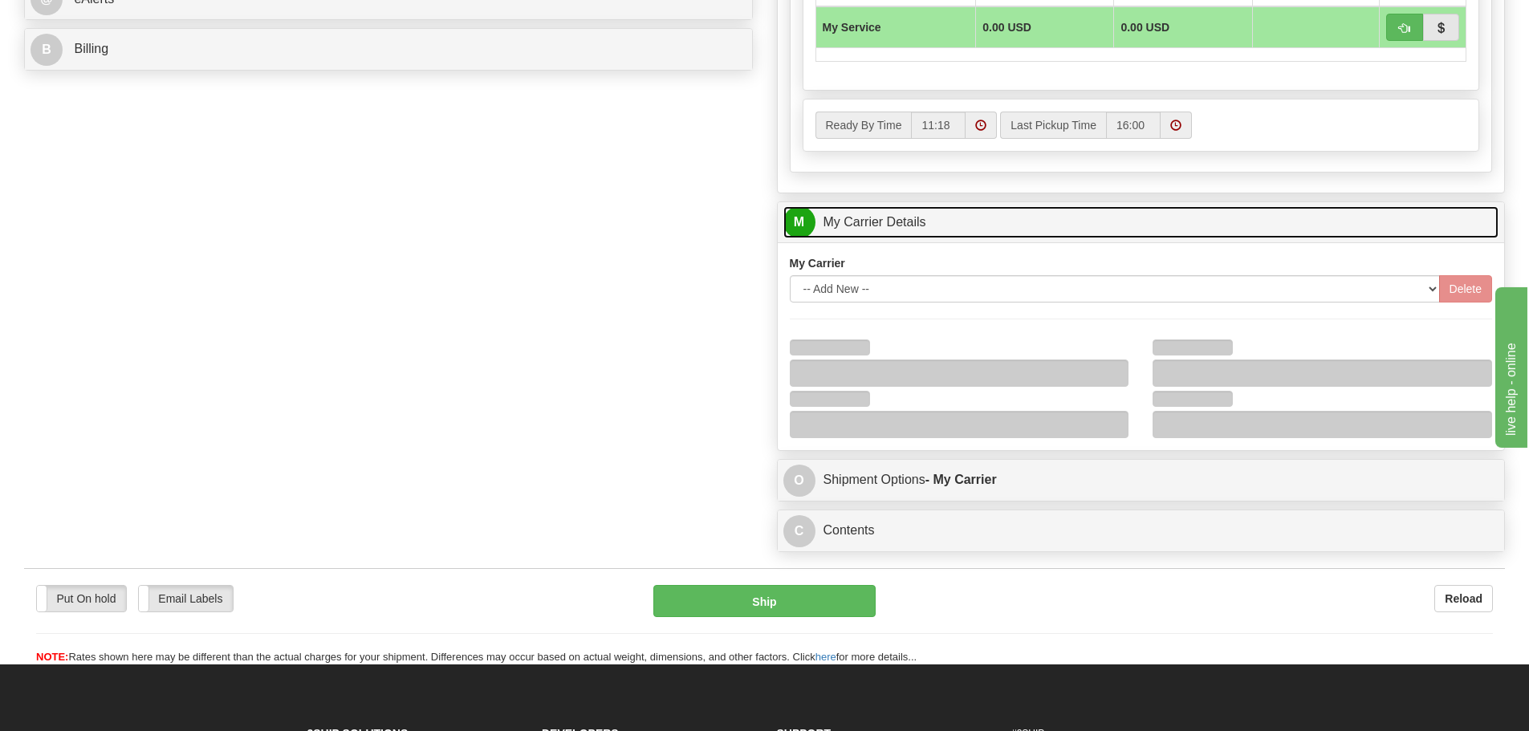
scroll to position [963, 0]
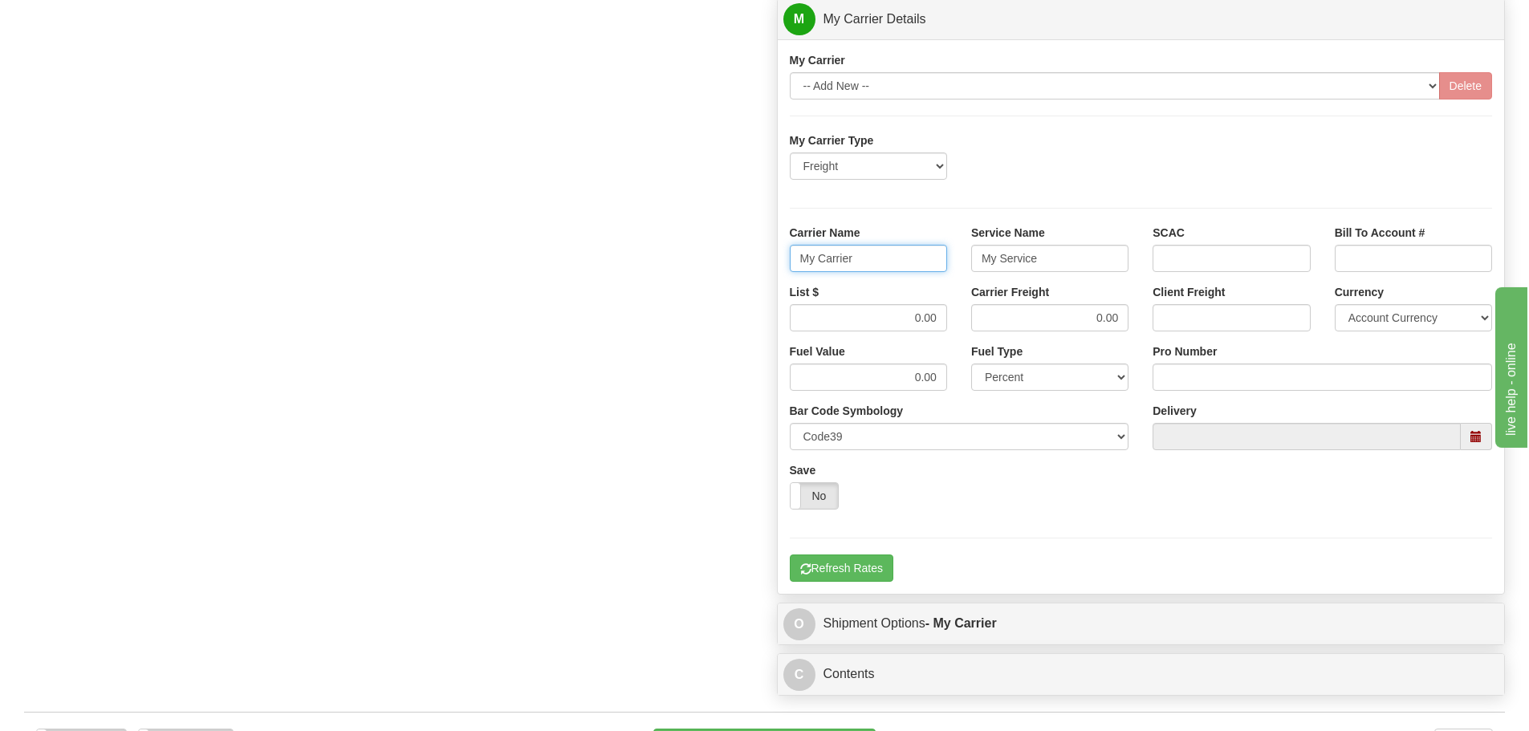
drag, startPoint x: 895, startPoint y: 262, endPoint x: 641, endPoint y: 258, distance: 253.7
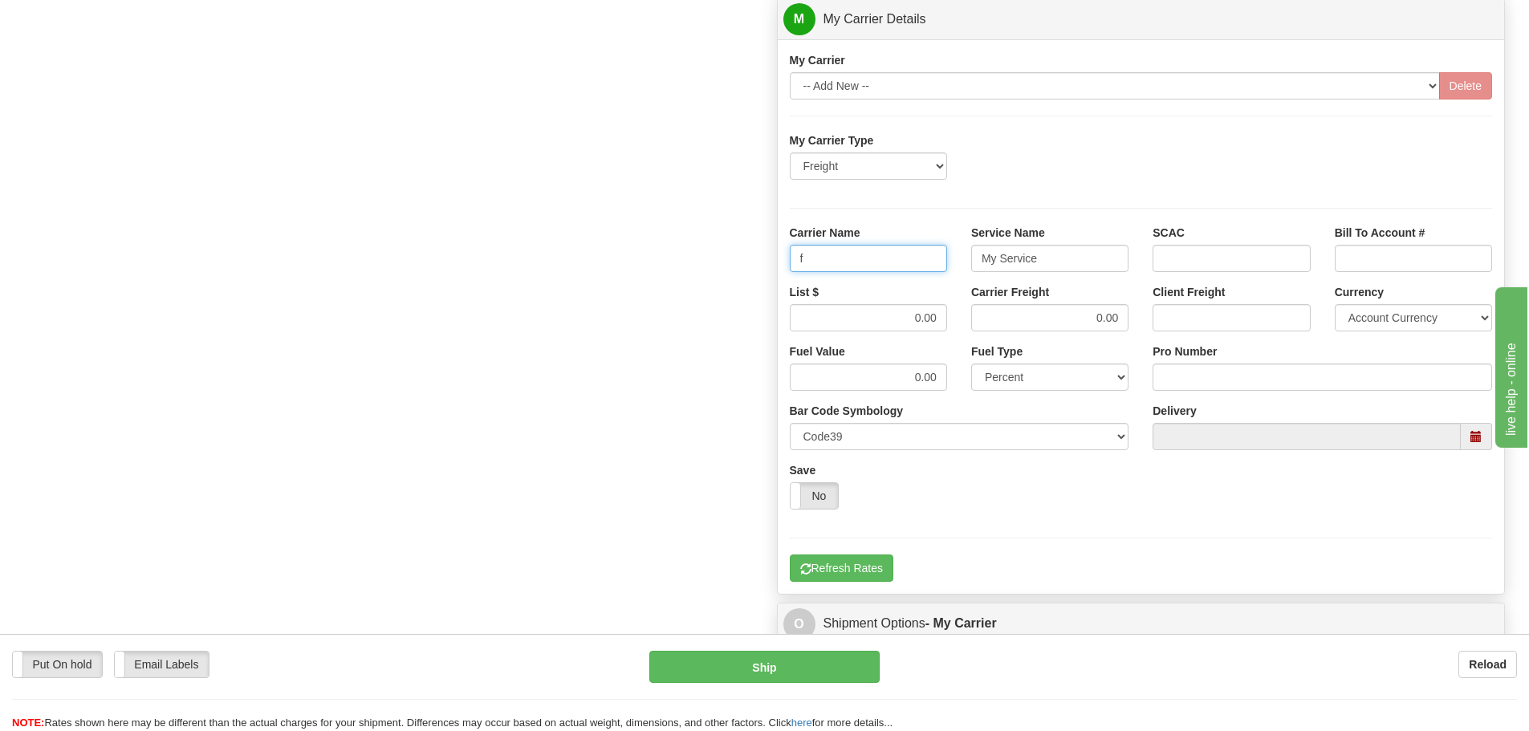
type input "Fedex Freight Priority"
drag, startPoint x: 1056, startPoint y: 258, endPoint x: 874, endPoint y: 247, distance: 182.5
click at [874, 247] on div "Carrier Name Fedex Freight Priority Service Name My Service SCAC Bill To Accoun…" at bounding box center [1141, 254] width 727 height 59
type input "LTL"
drag, startPoint x: 913, startPoint y: 314, endPoint x: 1405, endPoint y: 359, distance: 494.8
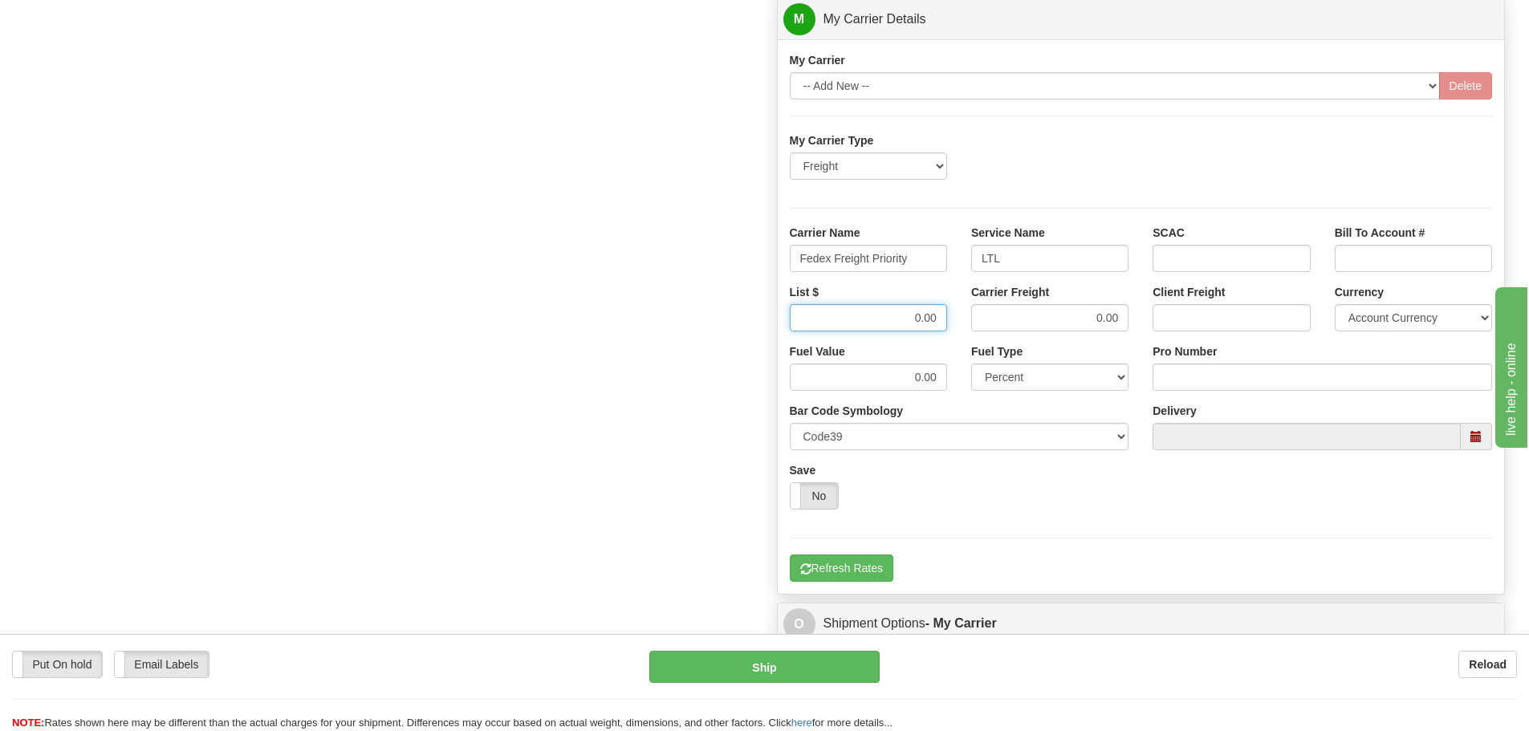
click at [998, 324] on div "List $ 0.00 Carrier Freight 0.00 Client Freight Currency Account Currency ARN A…" at bounding box center [1141, 313] width 727 height 59
click at [893, 327] on input "0.00" at bounding box center [868, 317] width 157 height 27
drag, startPoint x: 901, startPoint y: 324, endPoint x: 986, endPoint y: 324, distance: 85.1
click at [986, 324] on div "List $ 0.00 Carrier Freight 0.00 Client Freight Currency Account Currency ARN A…" at bounding box center [1141, 313] width 727 height 59
type input "889.65"
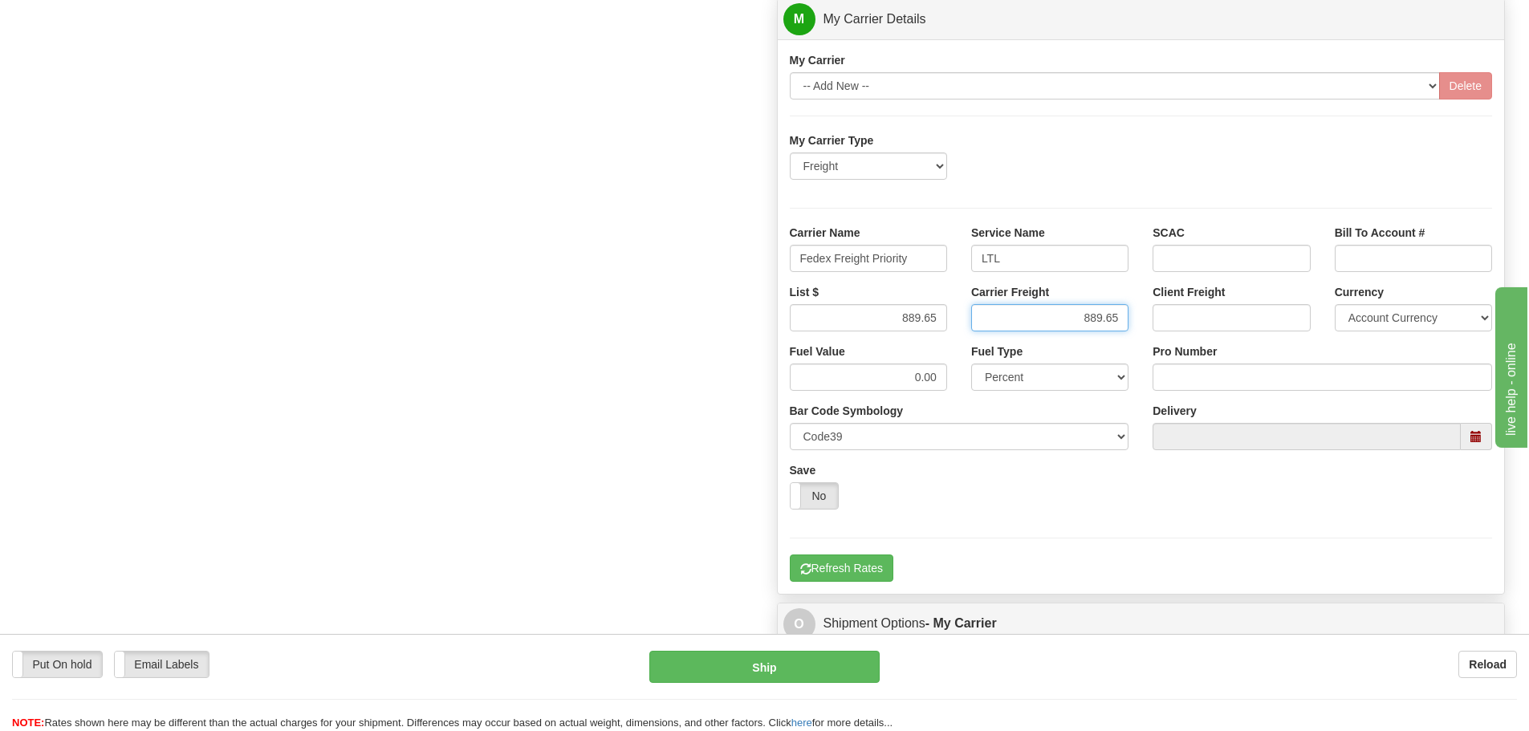
type input "889.65"
click at [1230, 387] on input "Pro Number" at bounding box center [1323, 377] width 340 height 27
type input "9258267023"
click at [878, 547] on div "My Carrier Type Freight Same-Day Small Pack Air Freight Ocean Freight Carrier N…" at bounding box center [1141, 356] width 703 height 449
click at [880, 552] on div "My Carrier Type Freight Same-Day Small Pack Air Freight Ocean Freight Carrier N…" at bounding box center [1141, 356] width 703 height 449
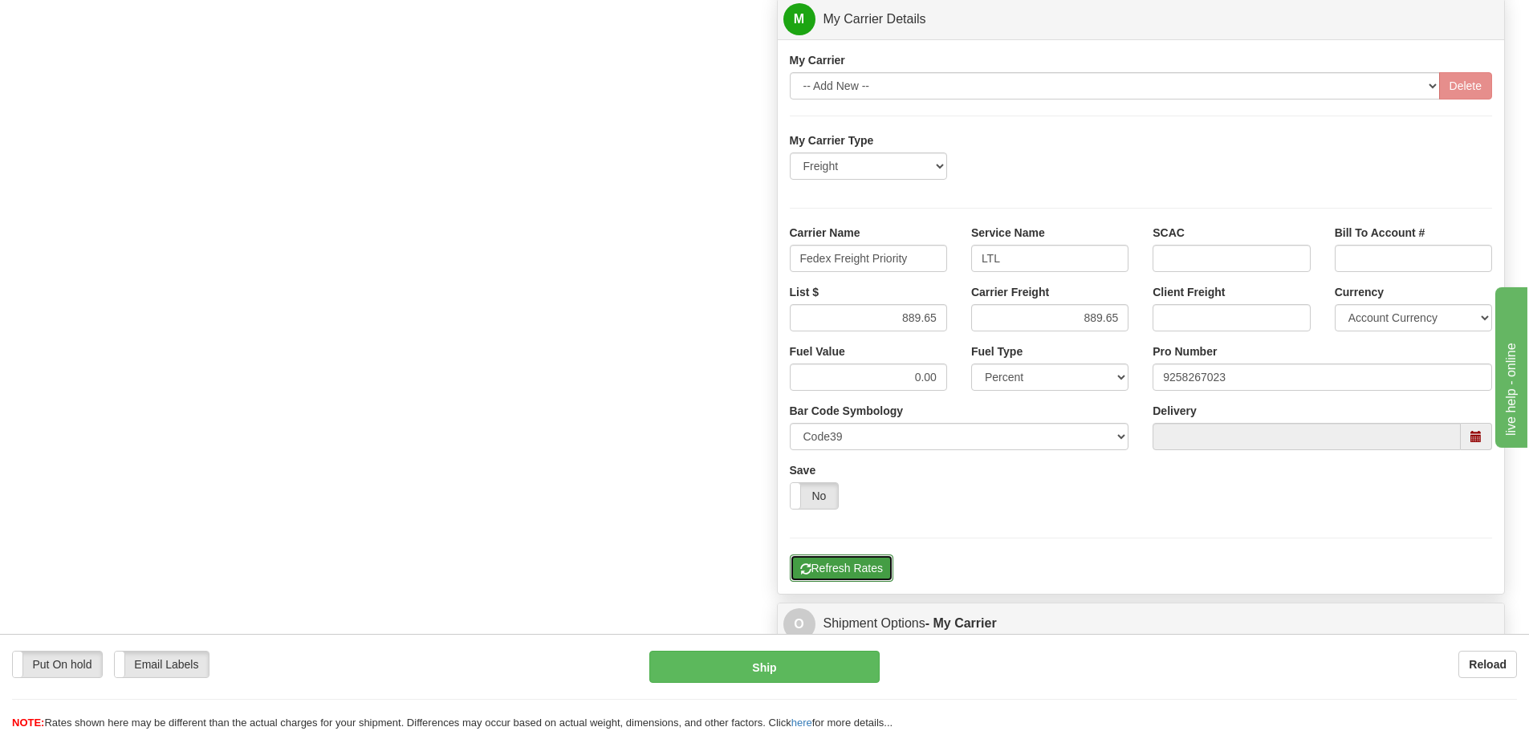
click at [882, 555] on button "Refresh Rates" at bounding box center [842, 568] width 104 height 27
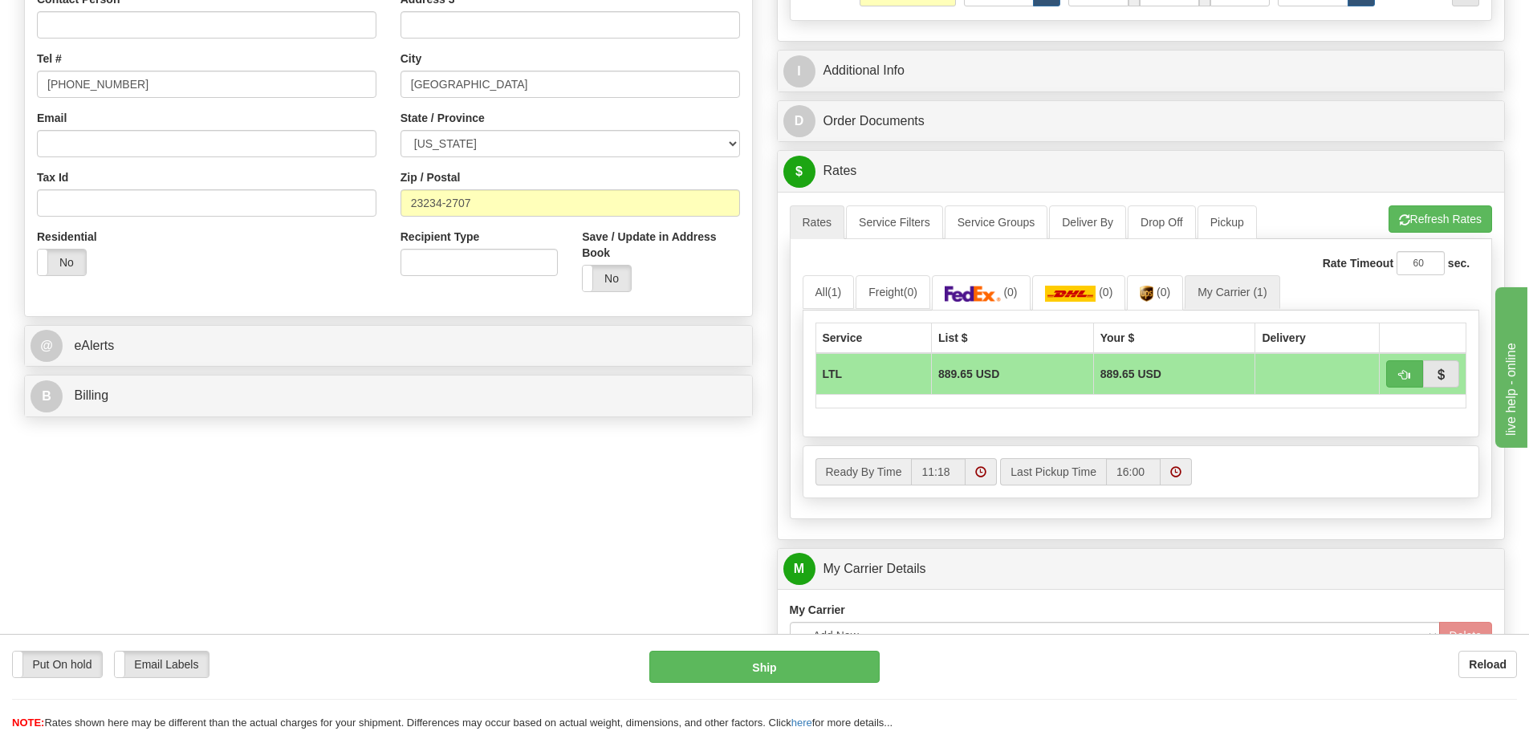
scroll to position [401, 0]
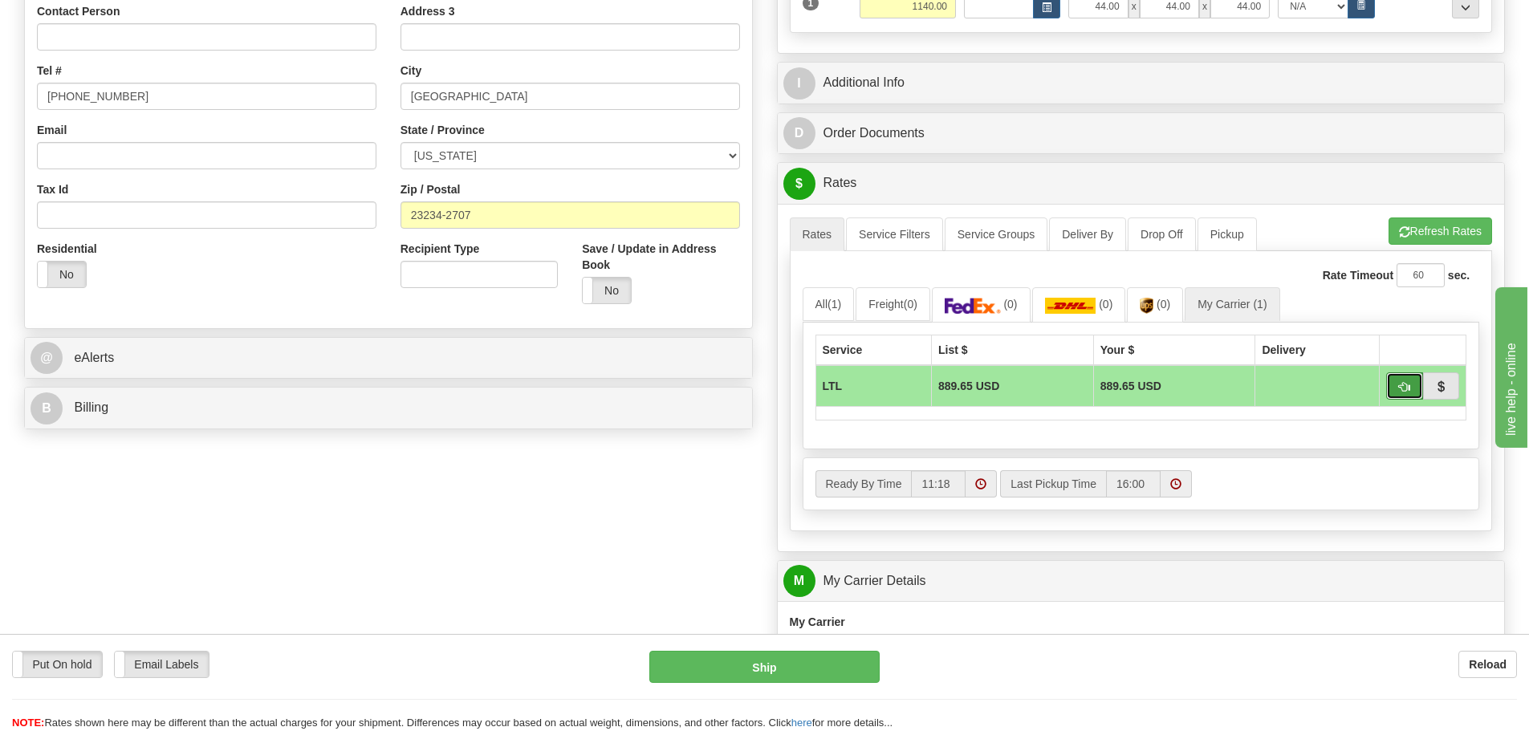
click at [1413, 394] on button "button" at bounding box center [1404, 385] width 37 height 27
type input "00"
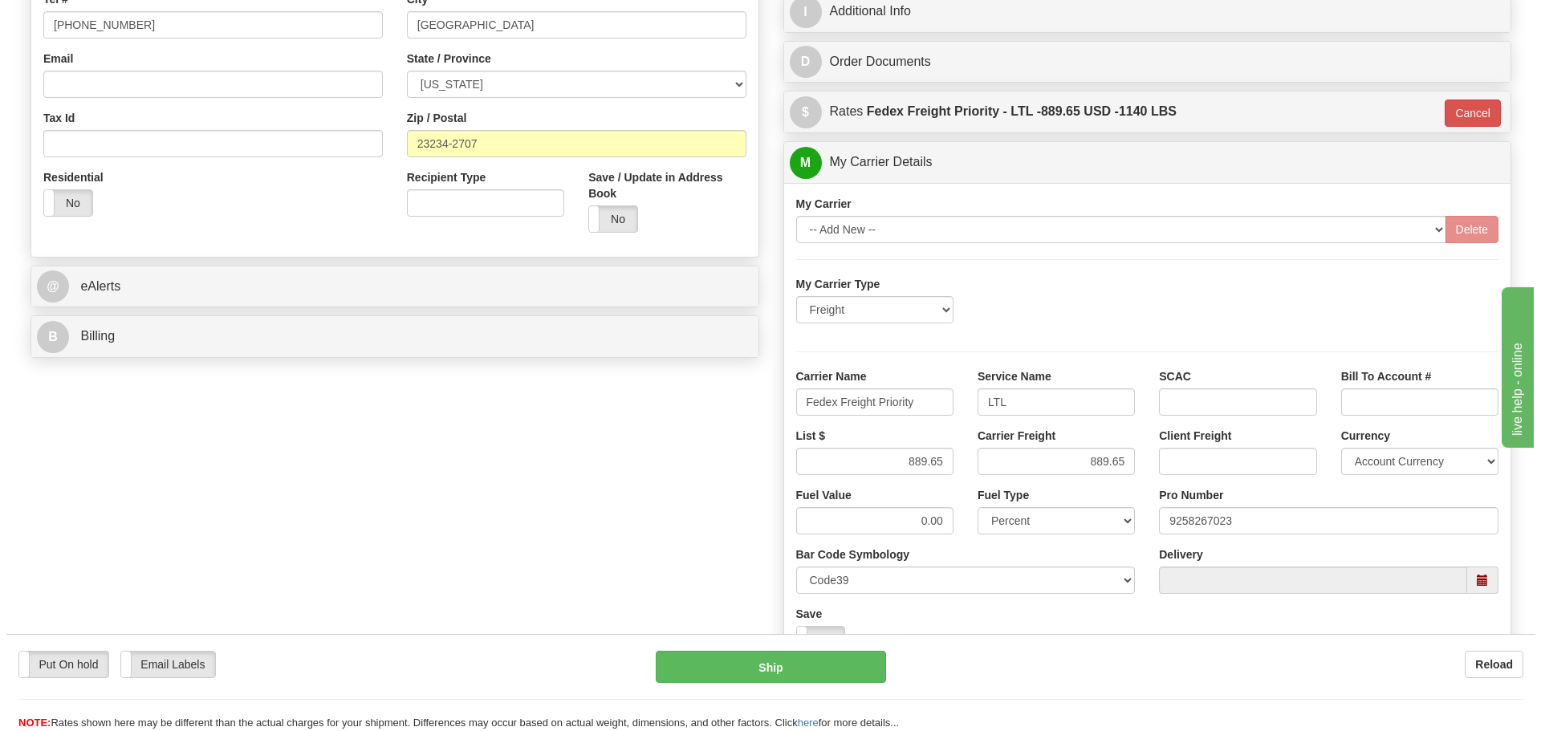
scroll to position [562, 0]
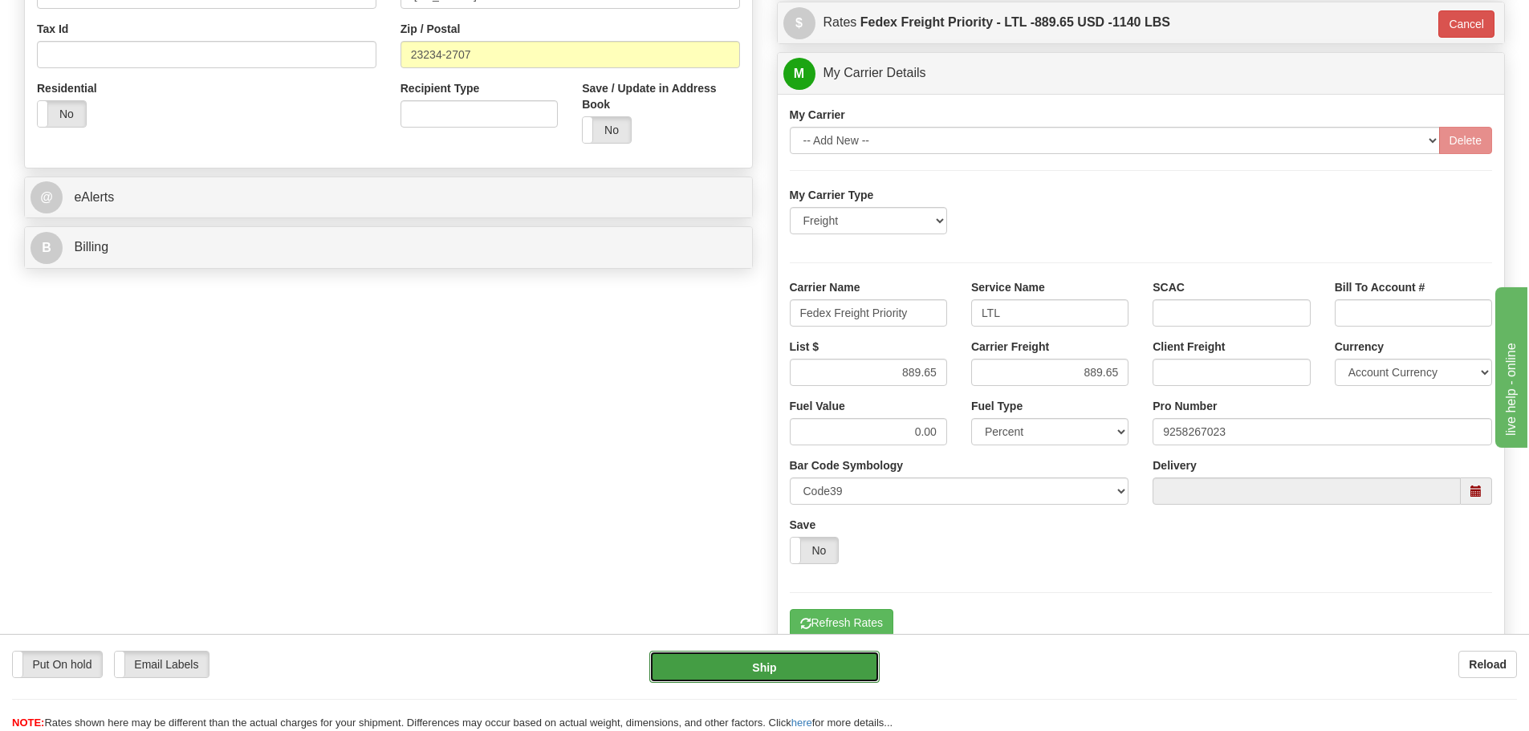
click at [777, 660] on button "Ship" at bounding box center [764, 667] width 230 height 32
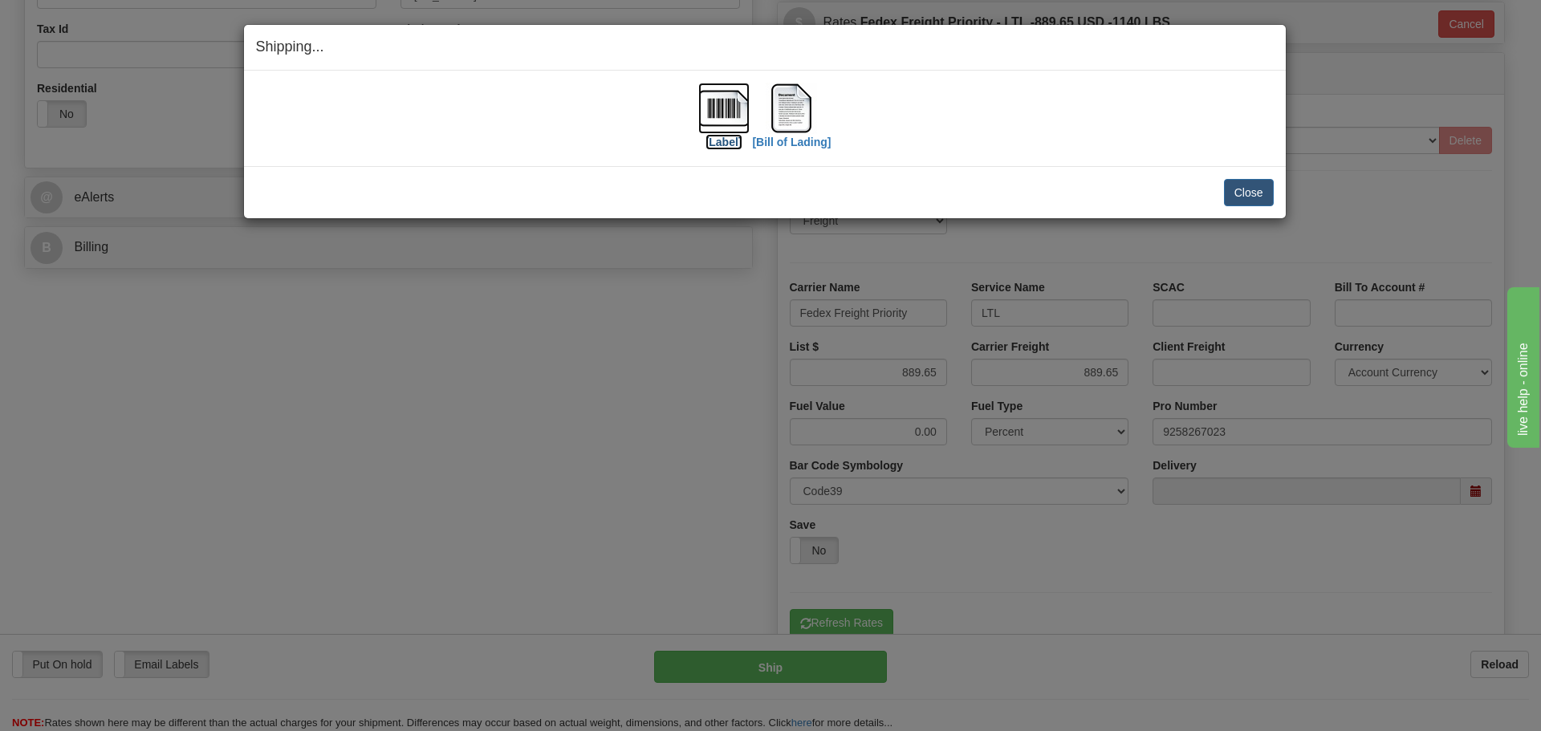
click at [736, 107] on img at bounding box center [723, 108] width 51 height 51
click at [787, 90] on img at bounding box center [791, 108] width 51 height 51
click at [1253, 201] on button "Close" at bounding box center [1249, 192] width 50 height 27
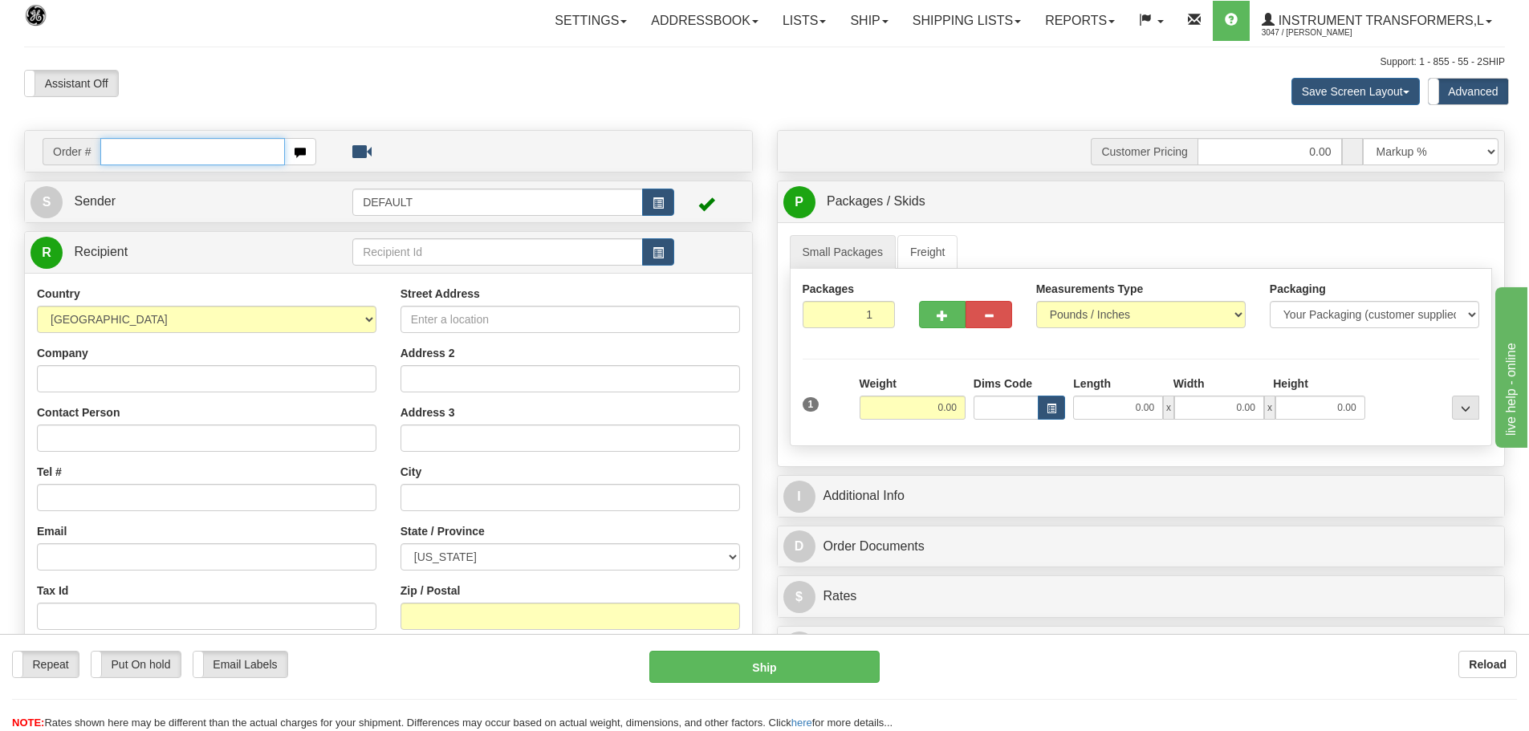
click at [221, 147] on input "text" at bounding box center [192, 151] width 185 height 27
paste input "86708447"
type input "86708447"
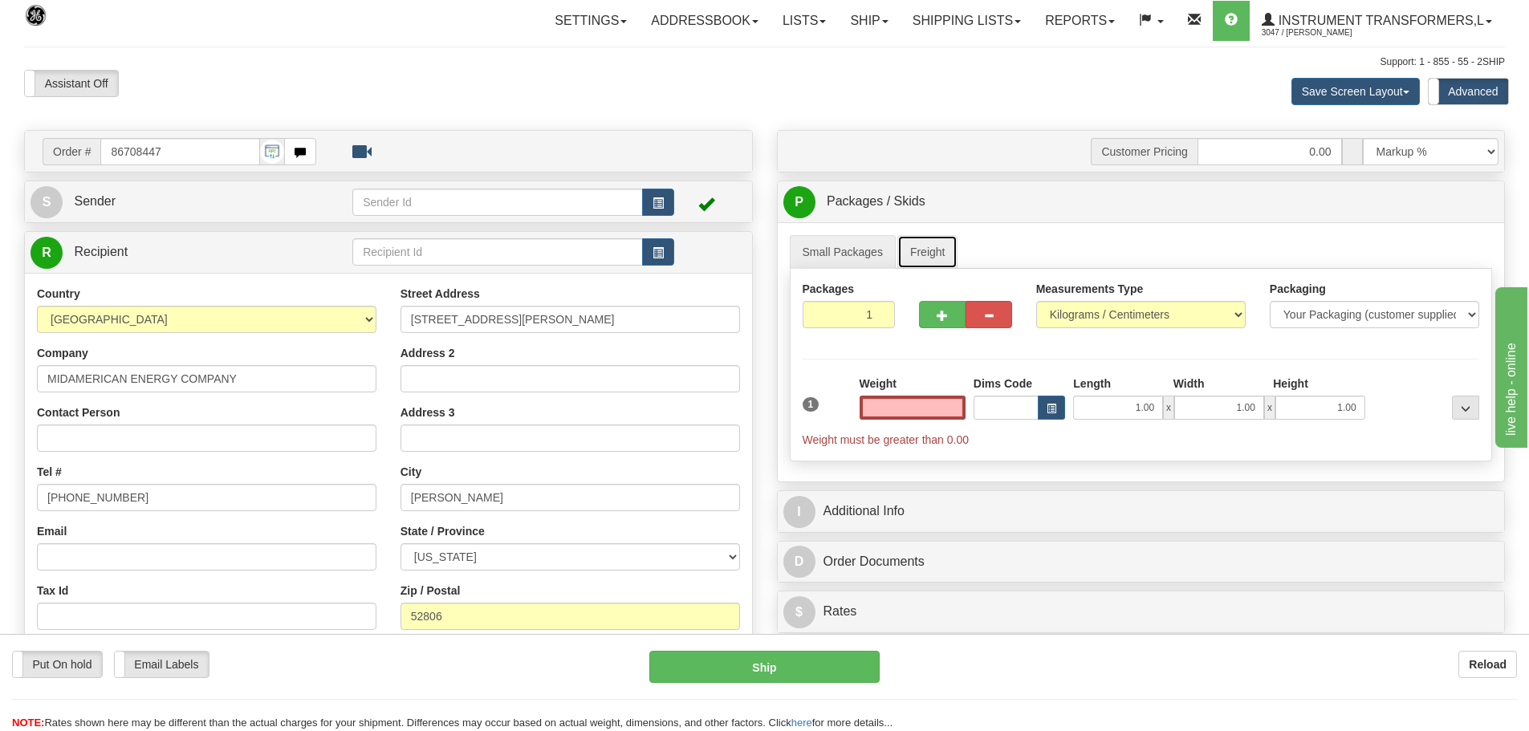
type input "0.00"
click at [923, 246] on link "Freight" at bounding box center [927, 252] width 61 height 34
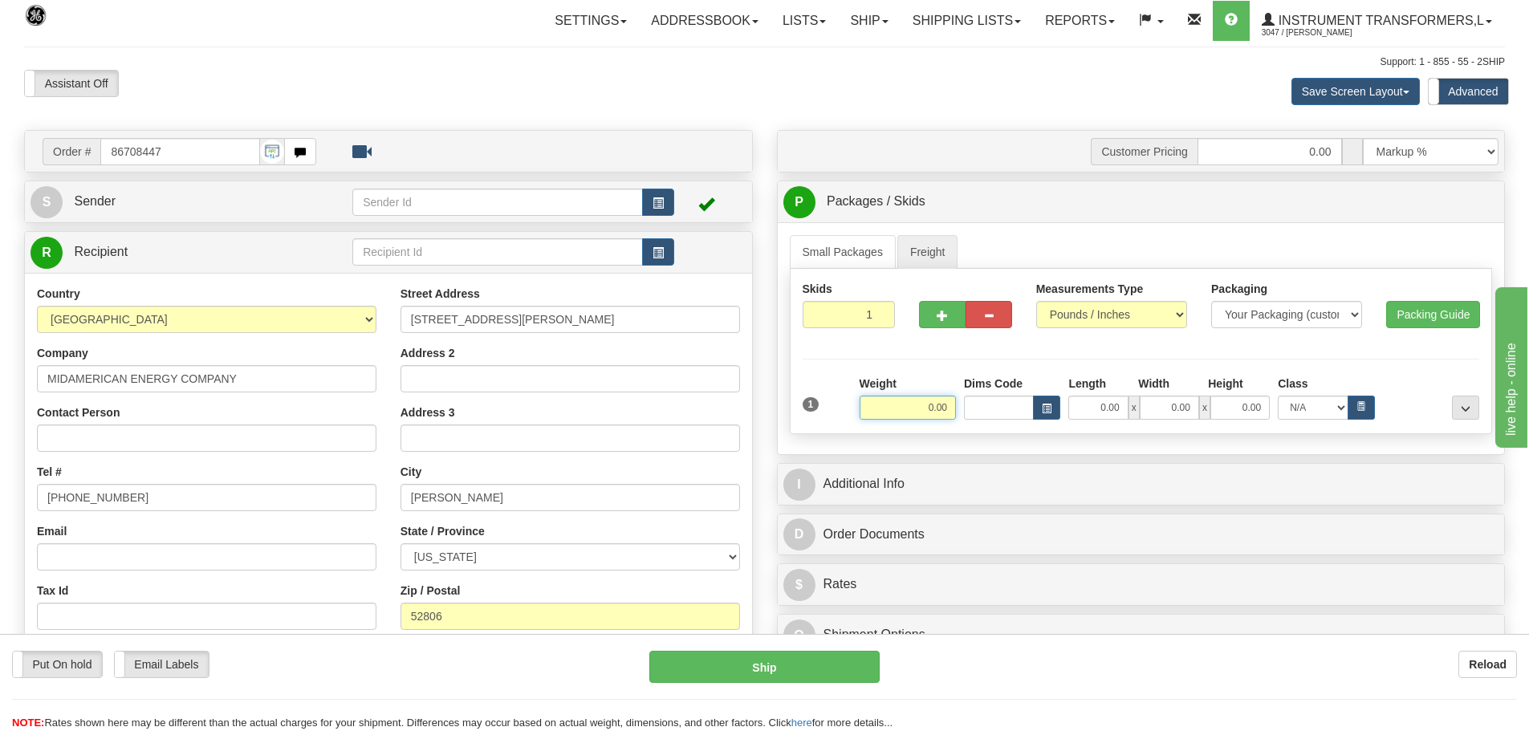
drag, startPoint x: 923, startPoint y: 409, endPoint x: 1023, endPoint y: 411, distance: 100.4
click at [1023, 411] on div "Weight 0.00 Dims Code Length Width" at bounding box center [1170, 398] width 628 height 44
type input "290.00"
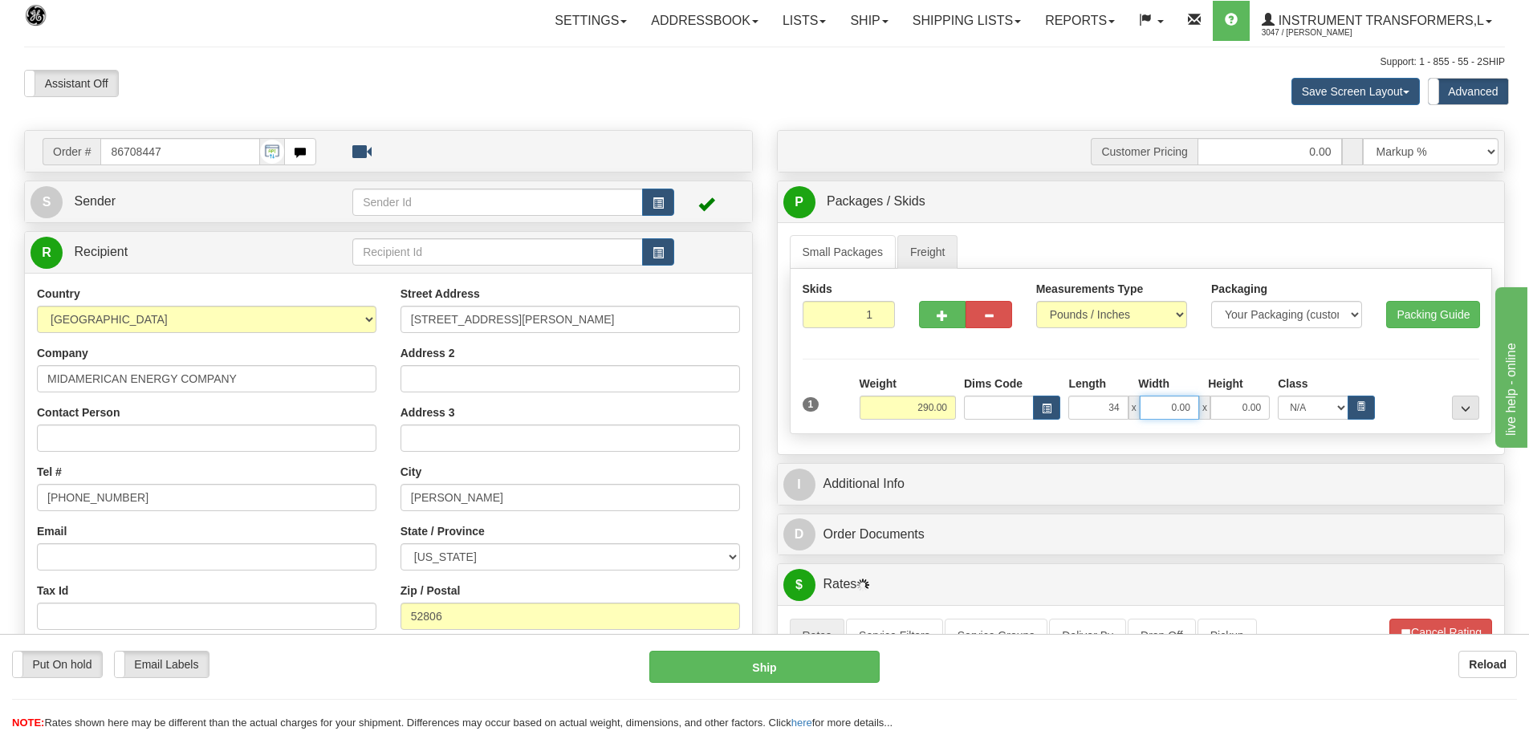
type input "34.00"
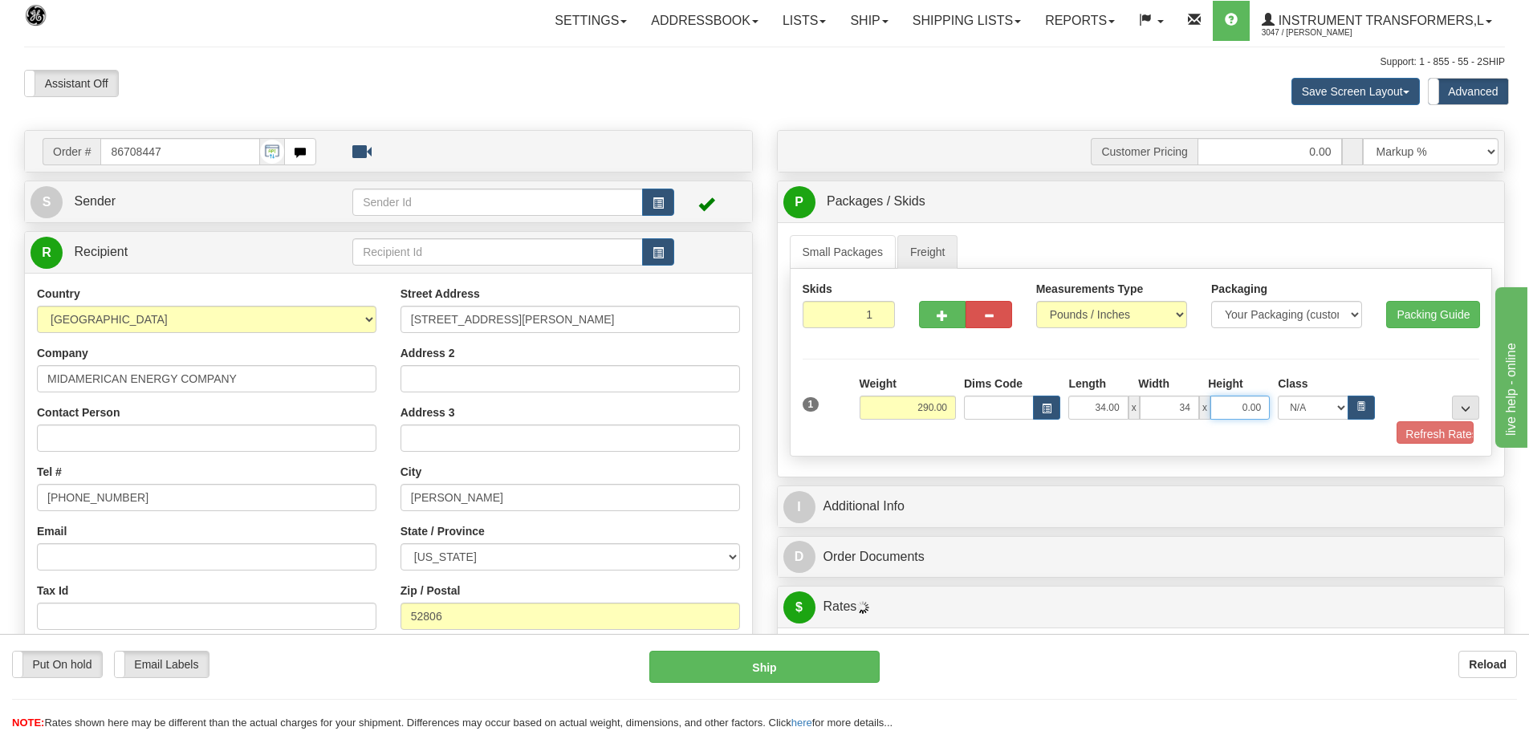
type input "34.00"
click button "Delete" at bounding box center [0, 0] width 0 height 0
type input "42.00"
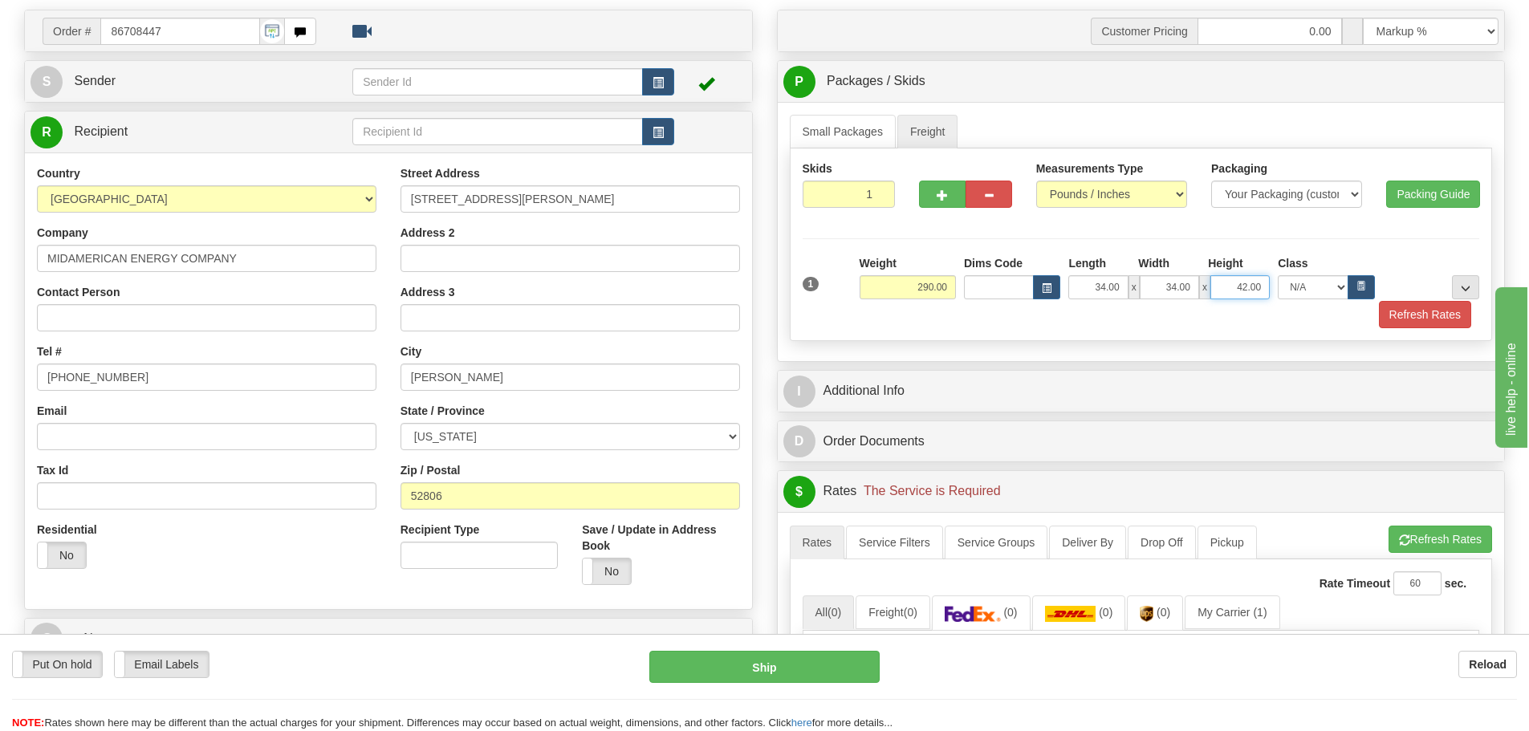
scroll to position [321, 0]
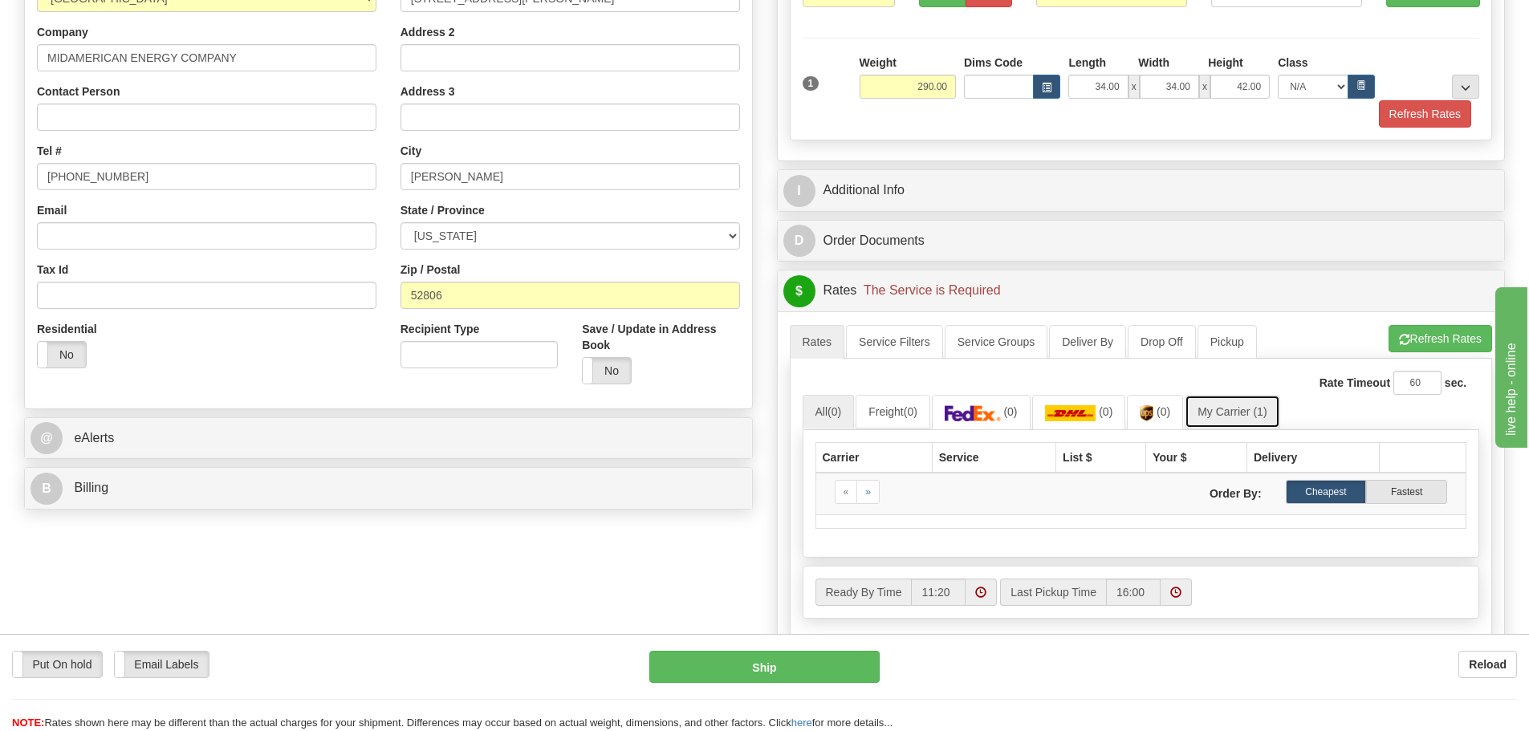
click at [1226, 400] on link "My Carrier (1)" at bounding box center [1232, 412] width 95 height 34
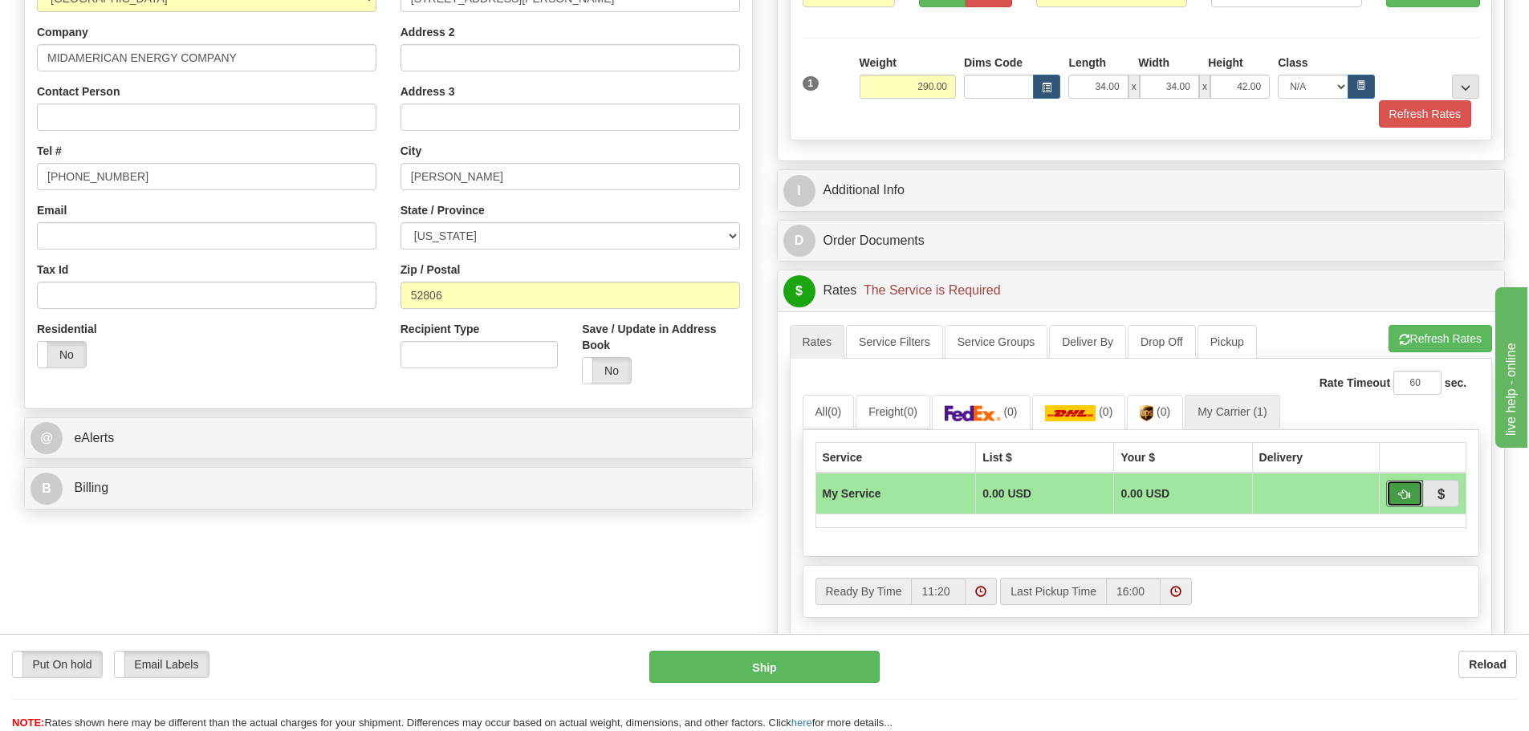
click at [1393, 498] on button "button" at bounding box center [1404, 493] width 37 height 27
type input "00"
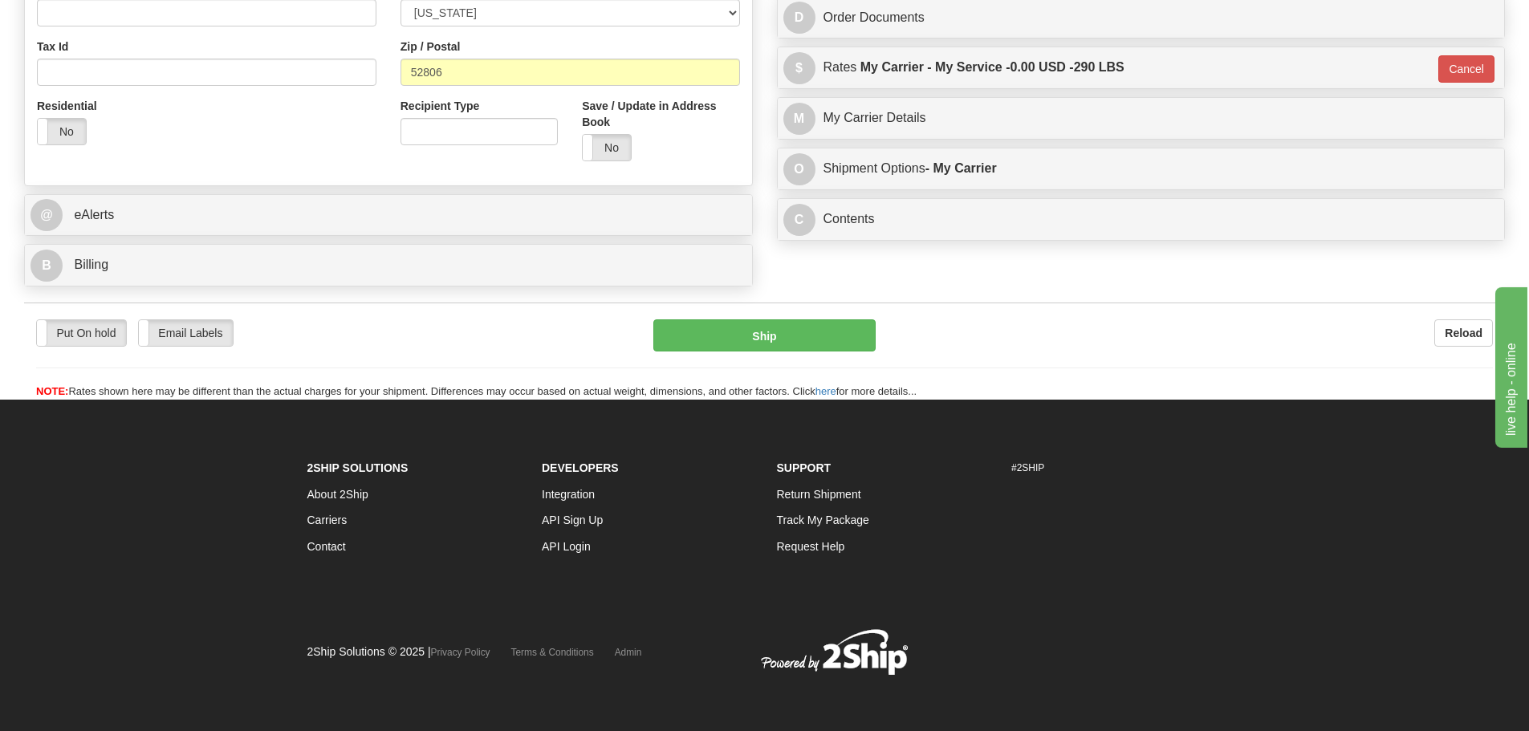
scroll to position [546, 0]
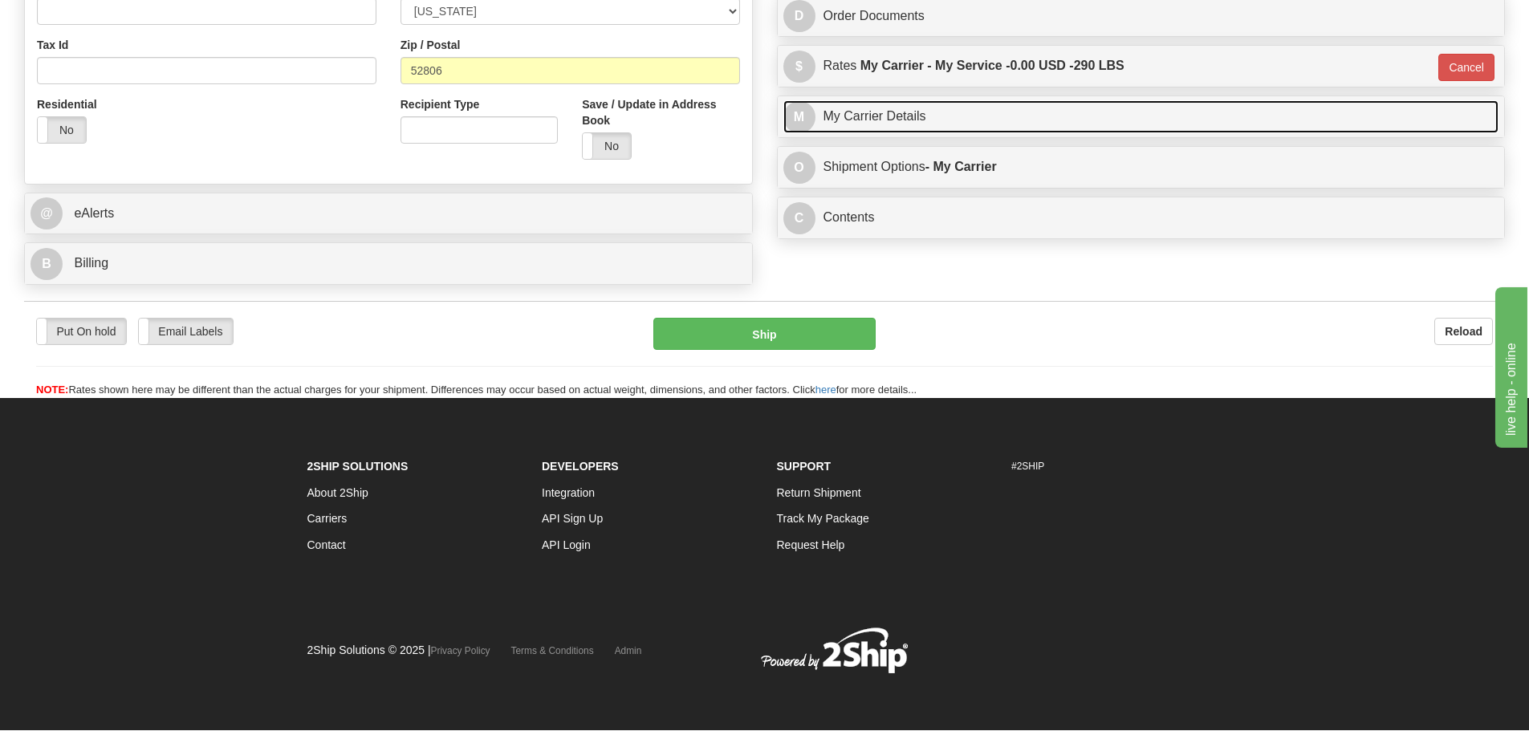
click at [991, 127] on link "M My Carrier Details" at bounding box center [1141, 116] width 716 height 33
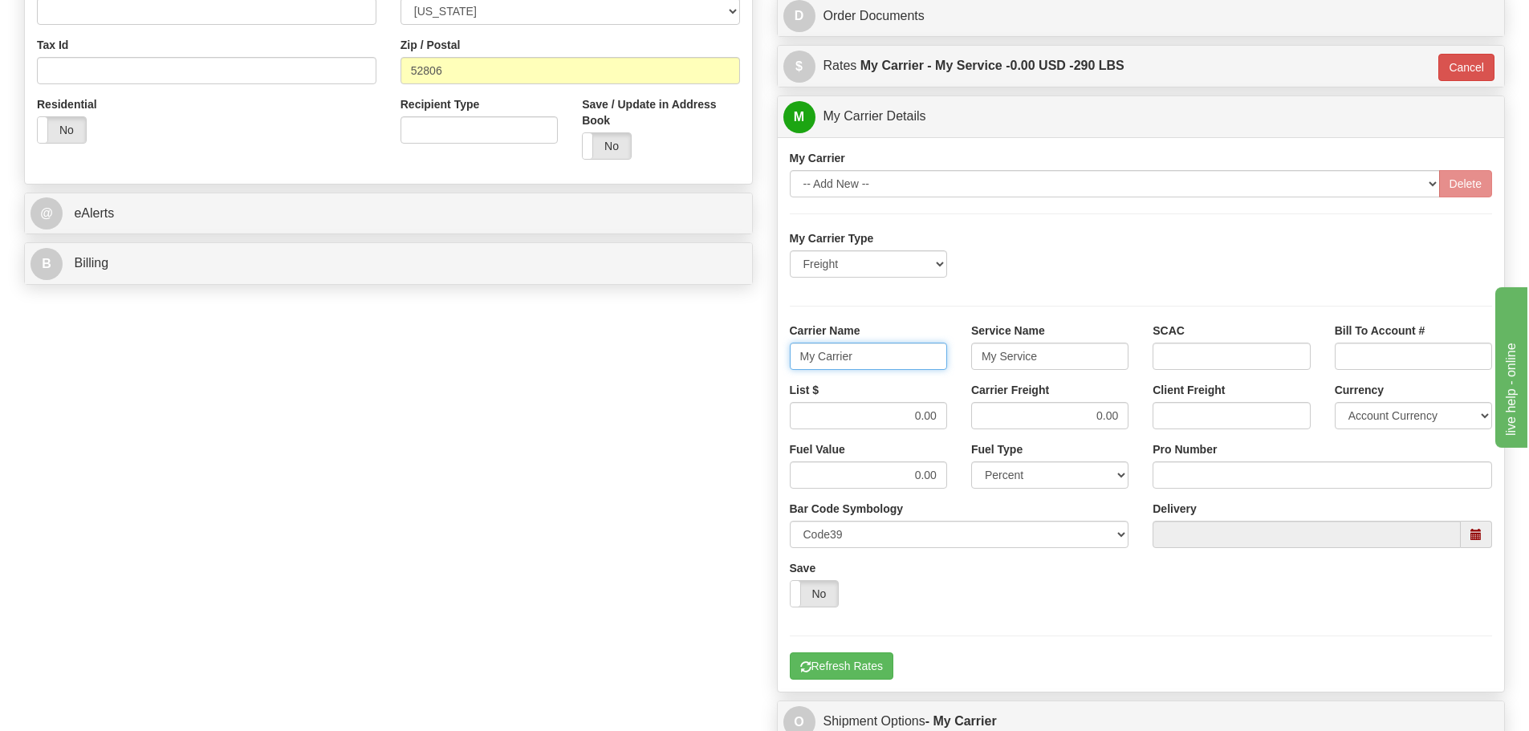
drag, startPoint x: 875, startPoint y: 356, endPoint x: 667, endPoint y: 368, distance: 208.2
click at [667, 368] on div "Order # 86708447 S Sender" at bounding box center [764, 192] width 1505 height 1217
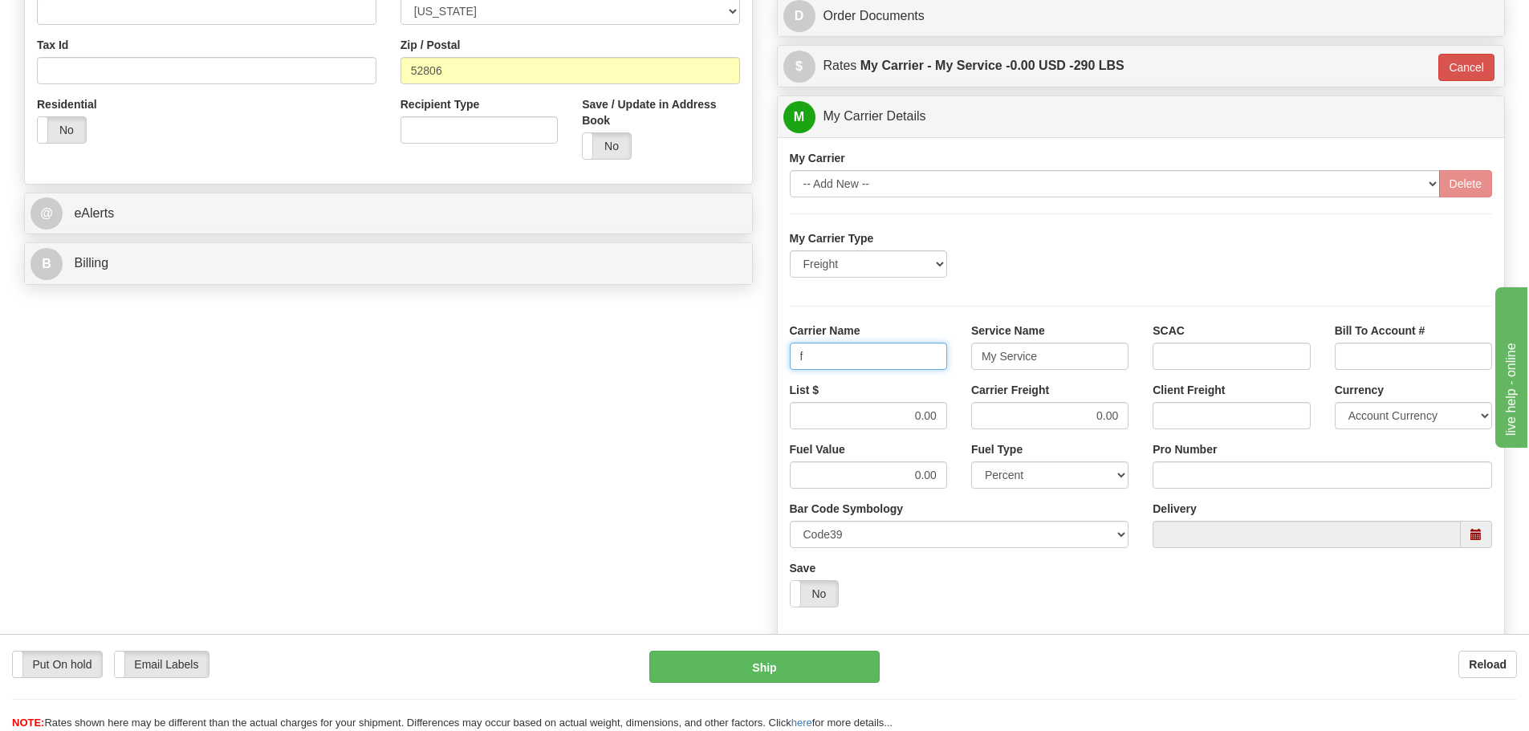
type input "Fedex Freight Priority"
drag, startPoint x: 1051, startPoint y: 361, endPoint x: 766, endPoint y: 360, distance: 284.1
click at [766, 360] on div "Customer Pricing 0.00 Markup % Discount % Flat Amount Per Pound Flat Amount Mar…" at bounding box center [1141, 192] width 753 height 1217
type input "LTL"
click at [883, 466] on input "0.00" at bounding box center [868, 474] width 157 height 27
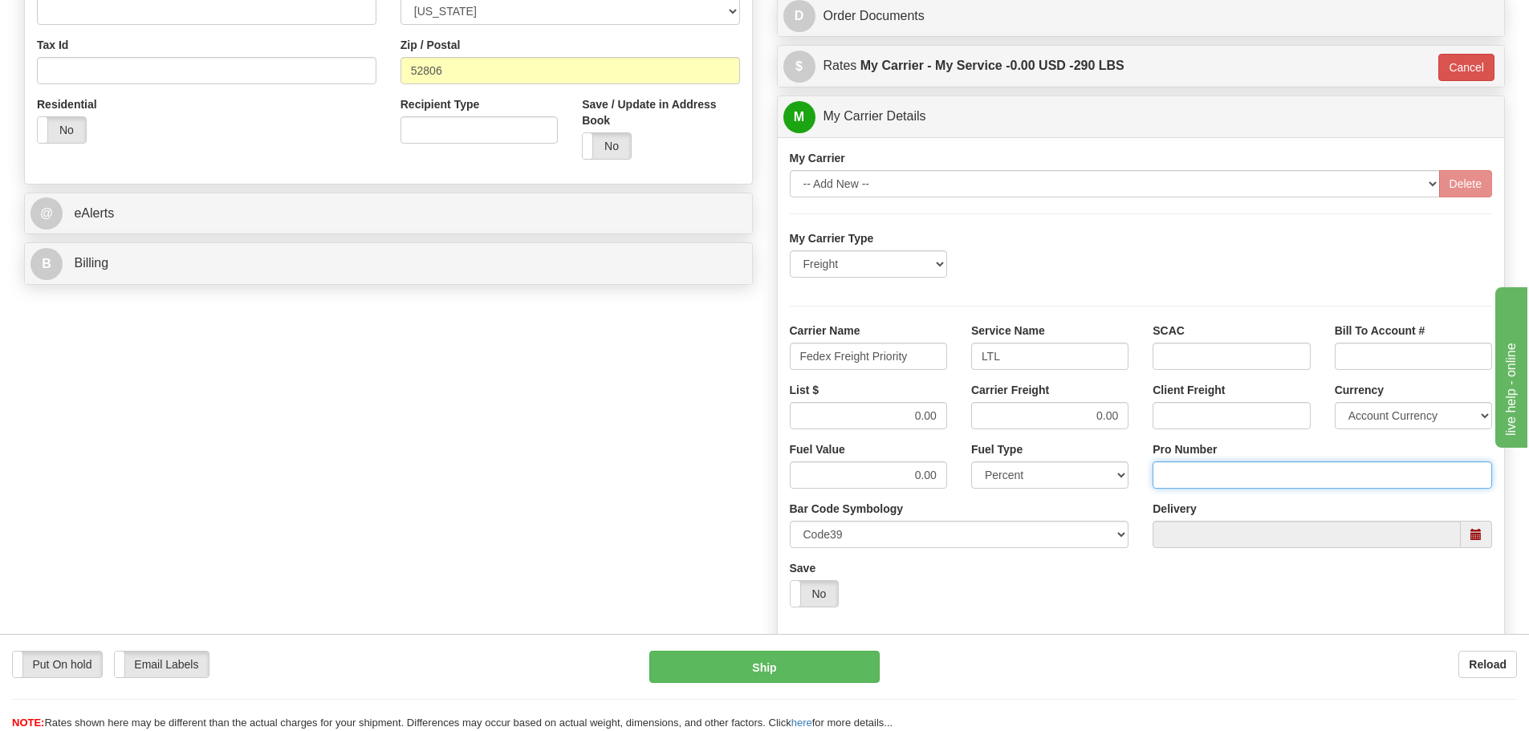
click at [1185, 482] on input "Pro Number" at bounding box center [1323, 474] width 340 height 27
type input "9258267045"
drag, startPoint x: 889, startPoint y: 417, endPoint x: 1017, endPoint y: 422, distance: 127.7
click at [1017, 422] on div "List $ 0.00 Carrier Freight 0.00 Client Freight Currency Account Currency ARN A…" at bounding box center [1141, 411] width 727 height 59
type input "577.32"
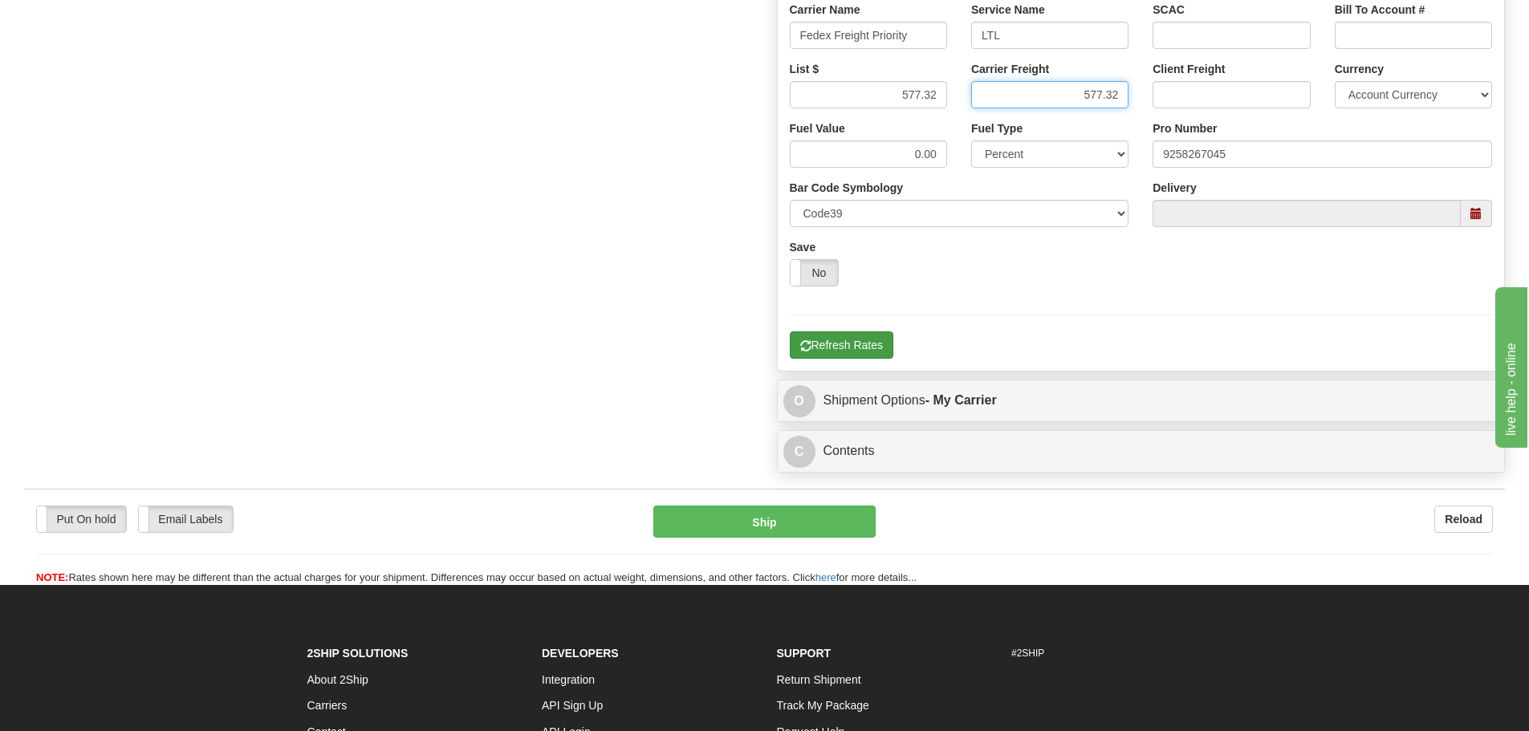
type input "577.32"
click at [828, 351] on button "Refresh Rates" at bounding box center [842, 344] width 104 height 27
type input "00"
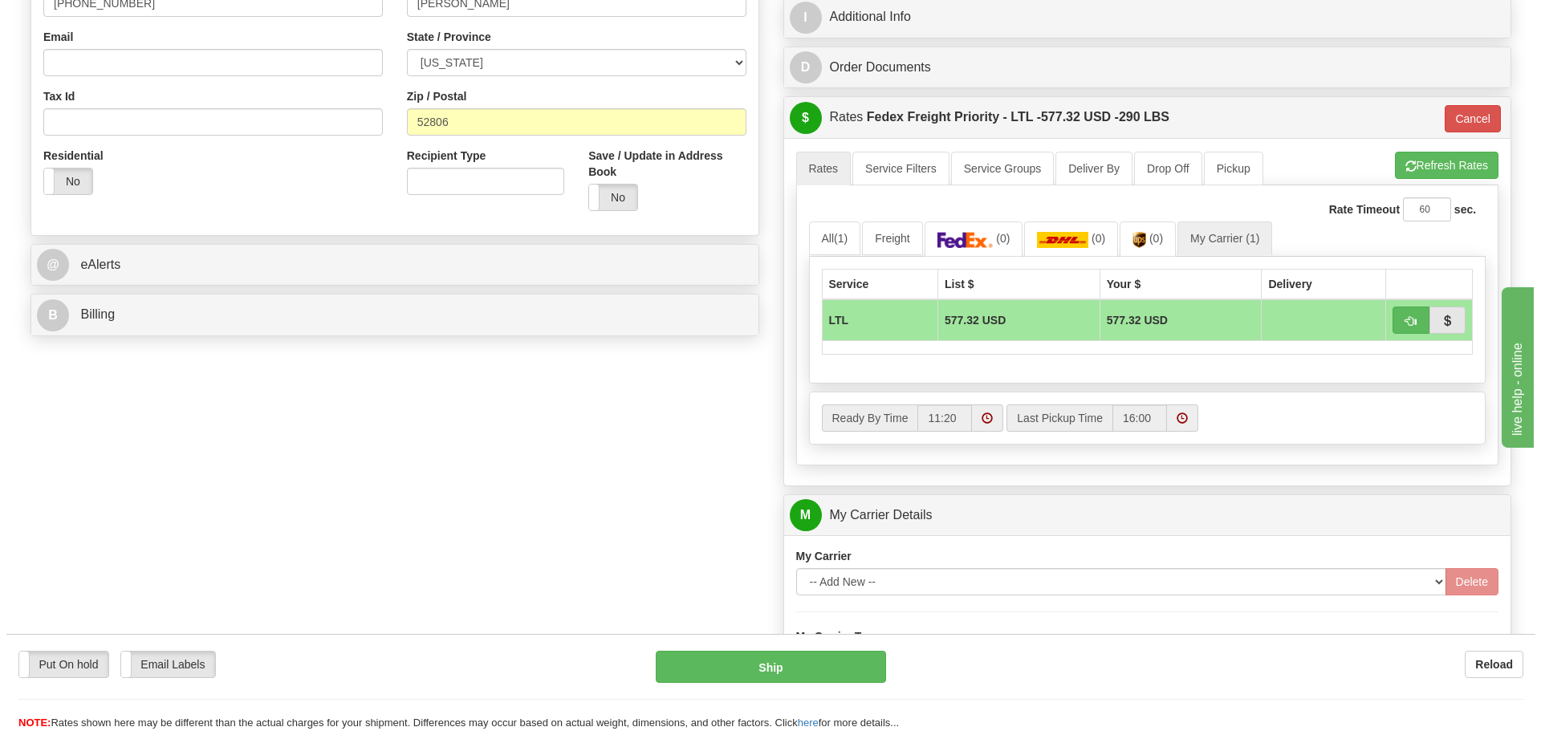
scroll to position [492, 0]
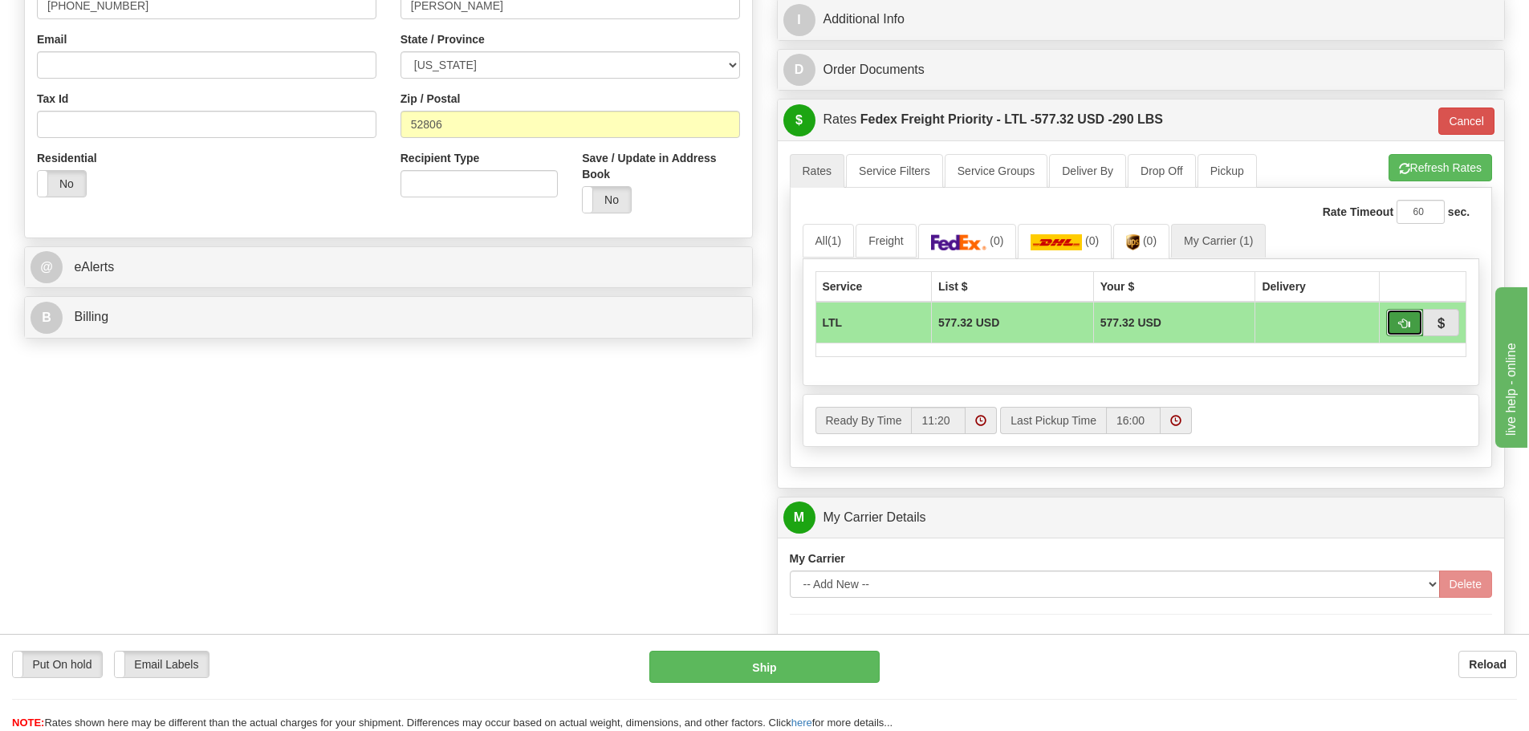
click at [1417, 324] on button "button" at bounding box center [1404, 322] width 37 height 27
click at [724, 674] on button "Ship" at bounding box center [764, 667] width 230 height 32
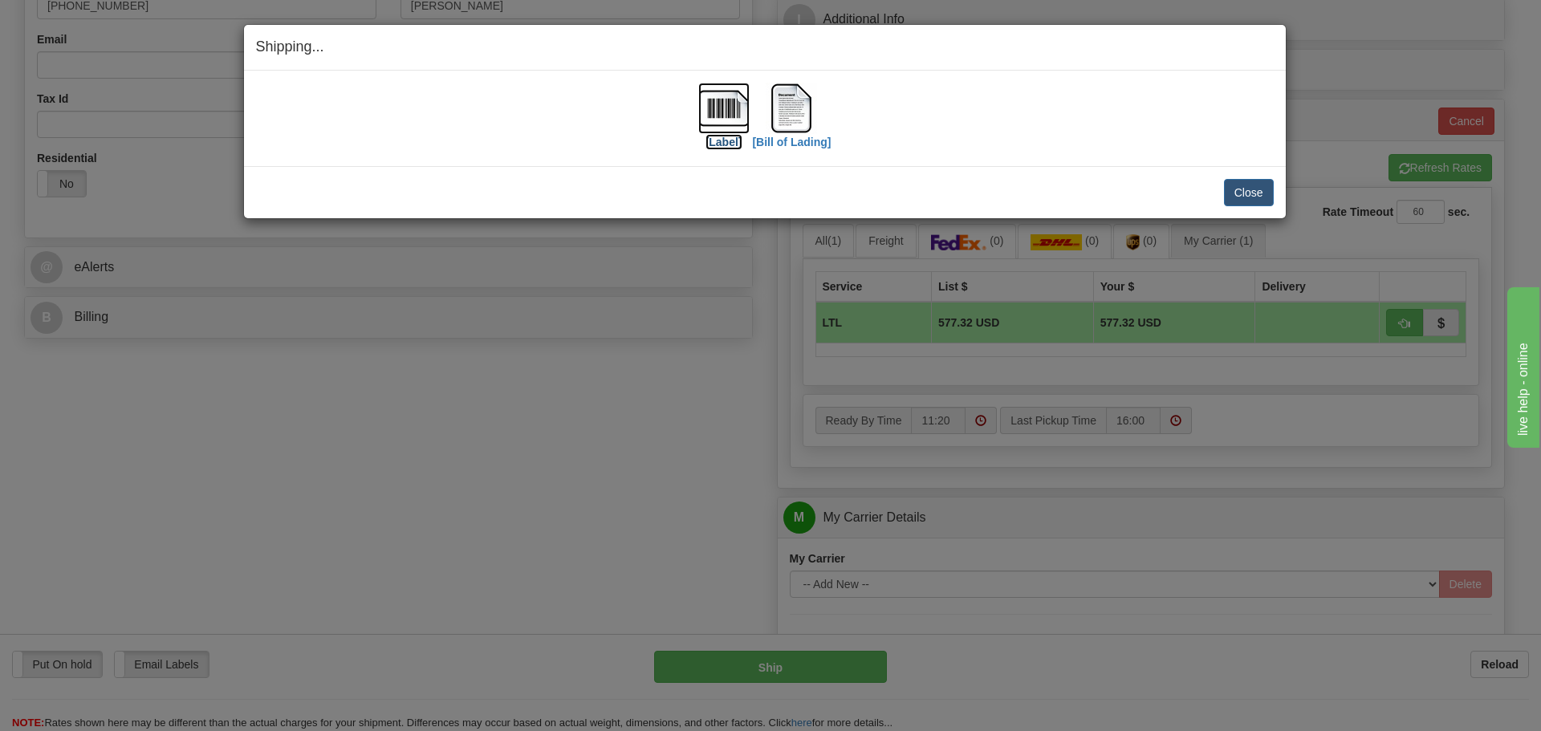
click at [714, 107] on img at bounding box center [723, 108] width 51 height 51
click at [784, 116] on img at bounding box center [791, 108] width 51 height 51
